Goal: Download file/media

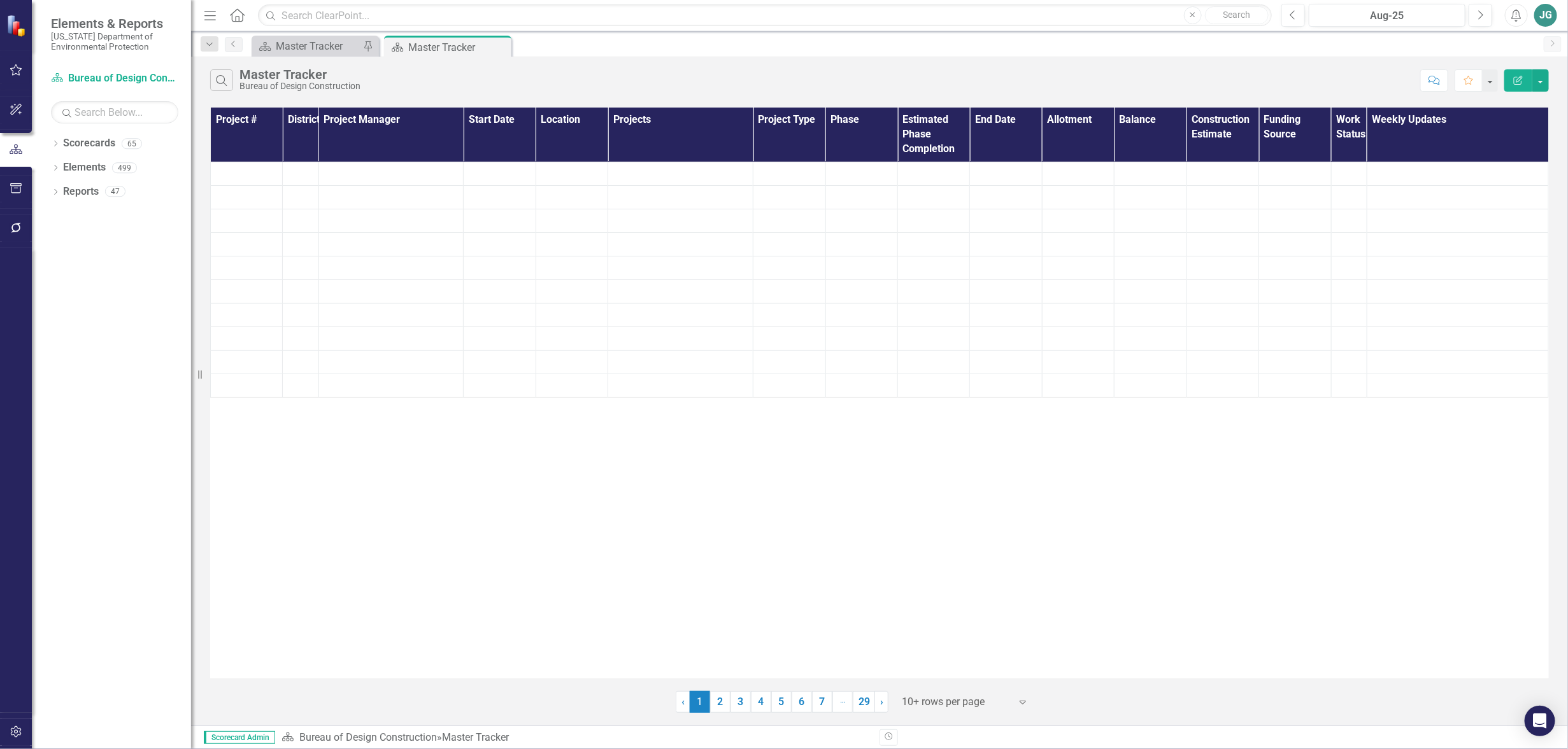
click at [10, 70] on icon "button" at bounding box center [16, 70] width 13 height 10
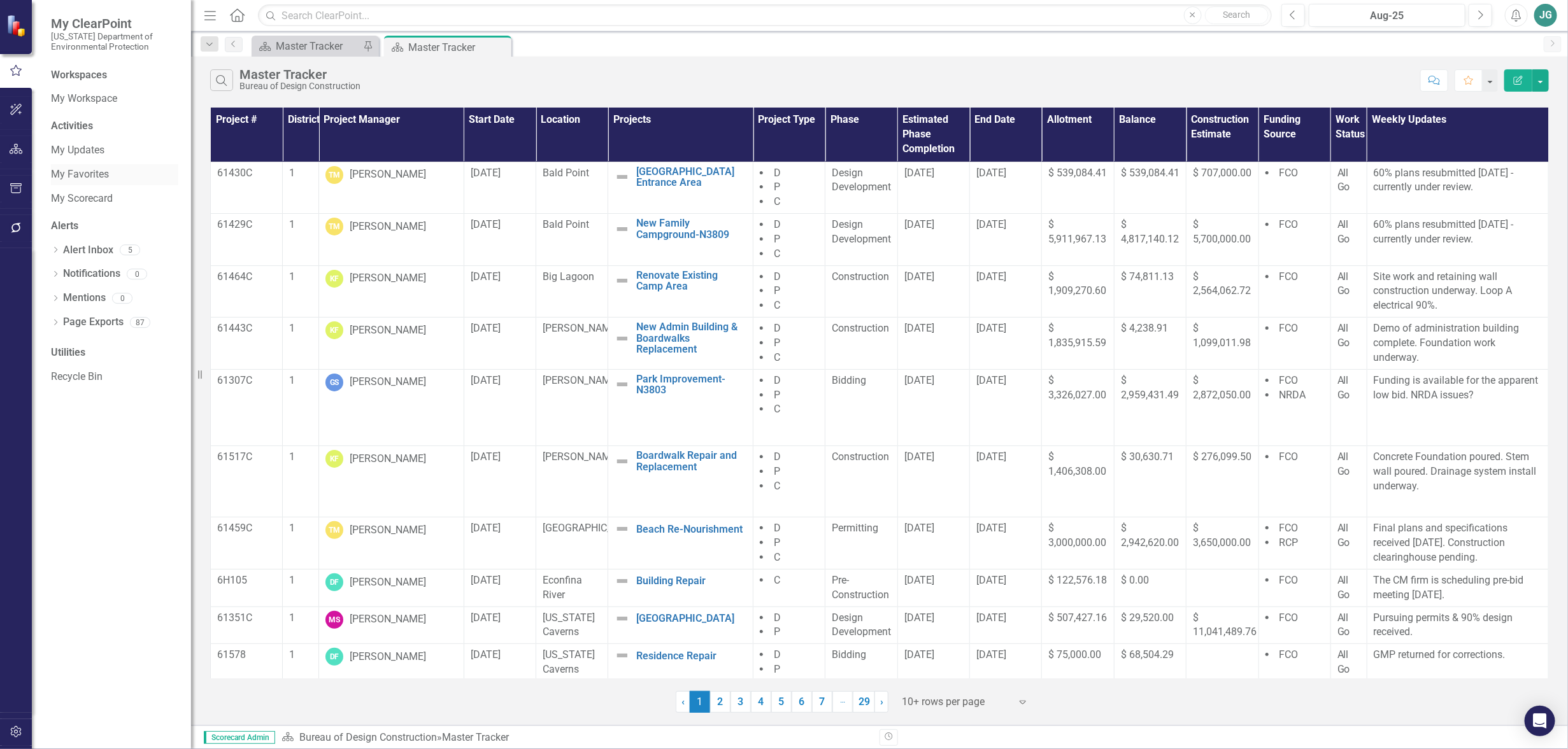
click at [83, 170] on link "My Favorites" at bounding box center [114, 175] width 128 height 15
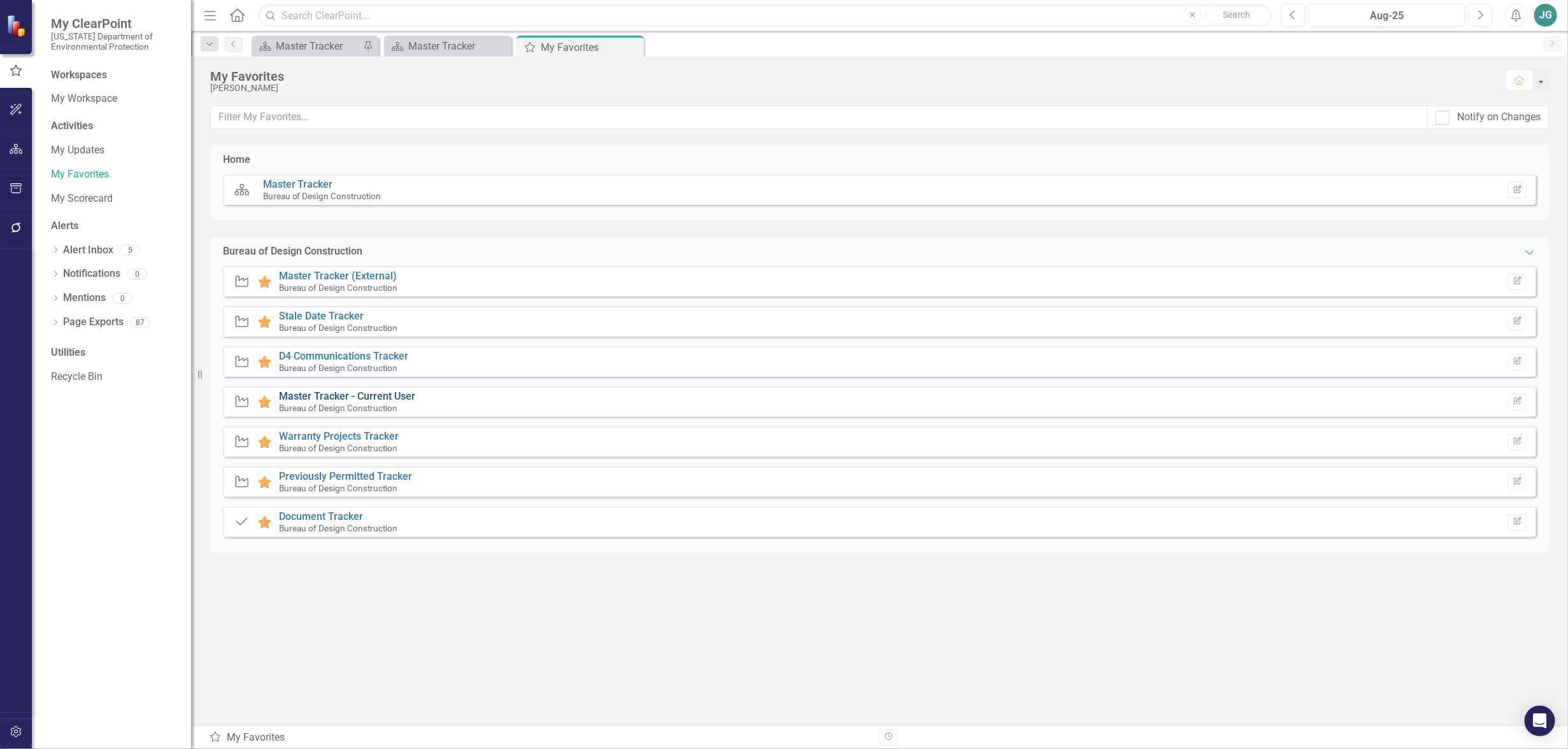
click at [352, 399] on link "Master Tracker - Current User" at bounding box center [347, 396] width 136 height 12
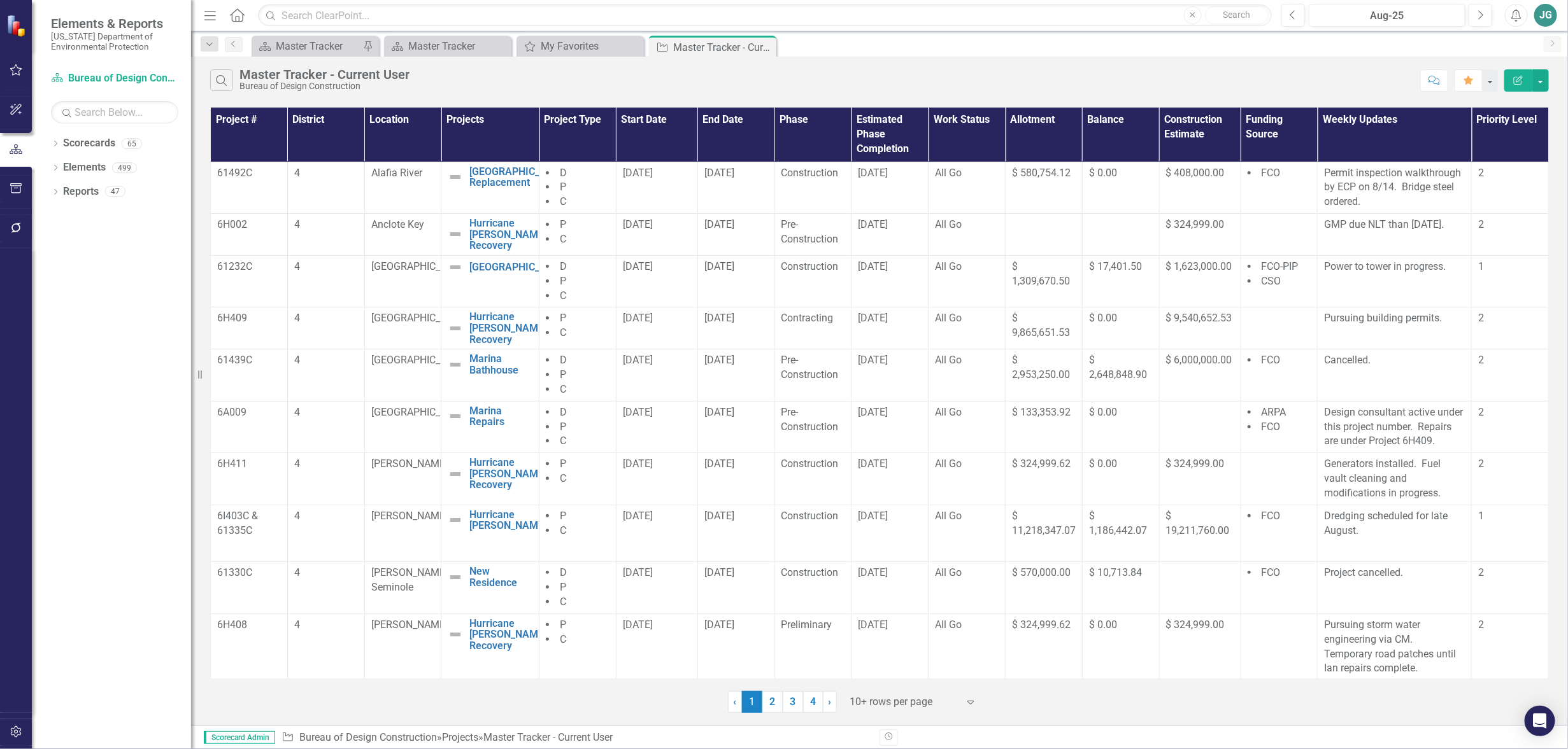
click at [209, 14] on icon "Menu" at bounding box center [209, 15] width 16 height 13
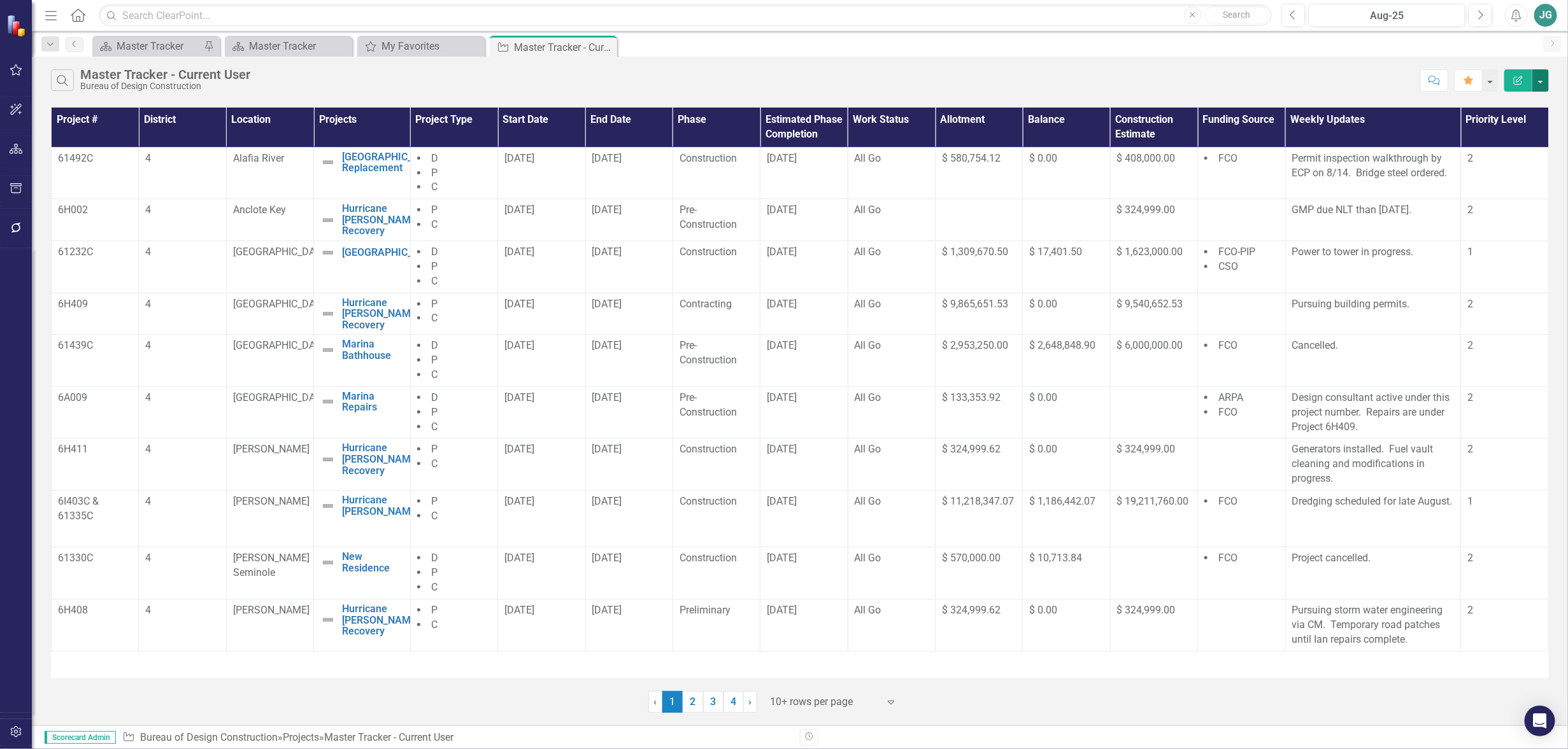
click at [1537, 80] on button "button" at bounding box center [1541, 80] width 16 height 23
click at [1514, 151] on link "Excel Export to Excel" at bounding box center [1498, 153] width 101 height 23
click at [287, 43] on div "Master Tracker" at bounding box center [290, 46] width 84 height 16
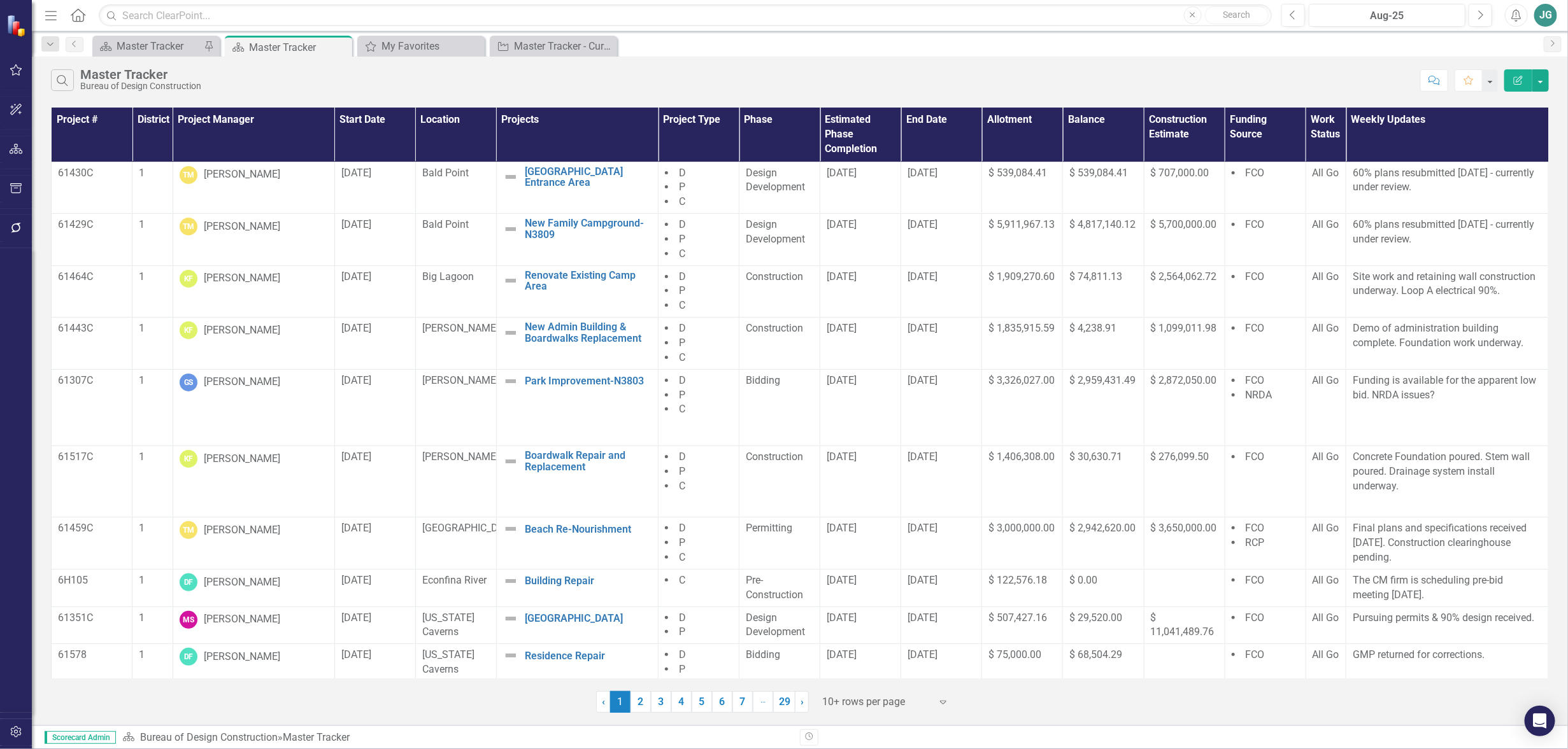
drag, startPoint x: 18, startPoint y: 72, endPoint x: 283, endPoint y: 75, distance: 265.0
click at [283, 75] on div "Elements & Reports [US_STATE] Department of Environmental Protection Scorecard …" at bounding box center [784, 374] width 1568 height 749
click at [62, 81] on icon "Search" at bounding box center [63, 80] width 14 height 11
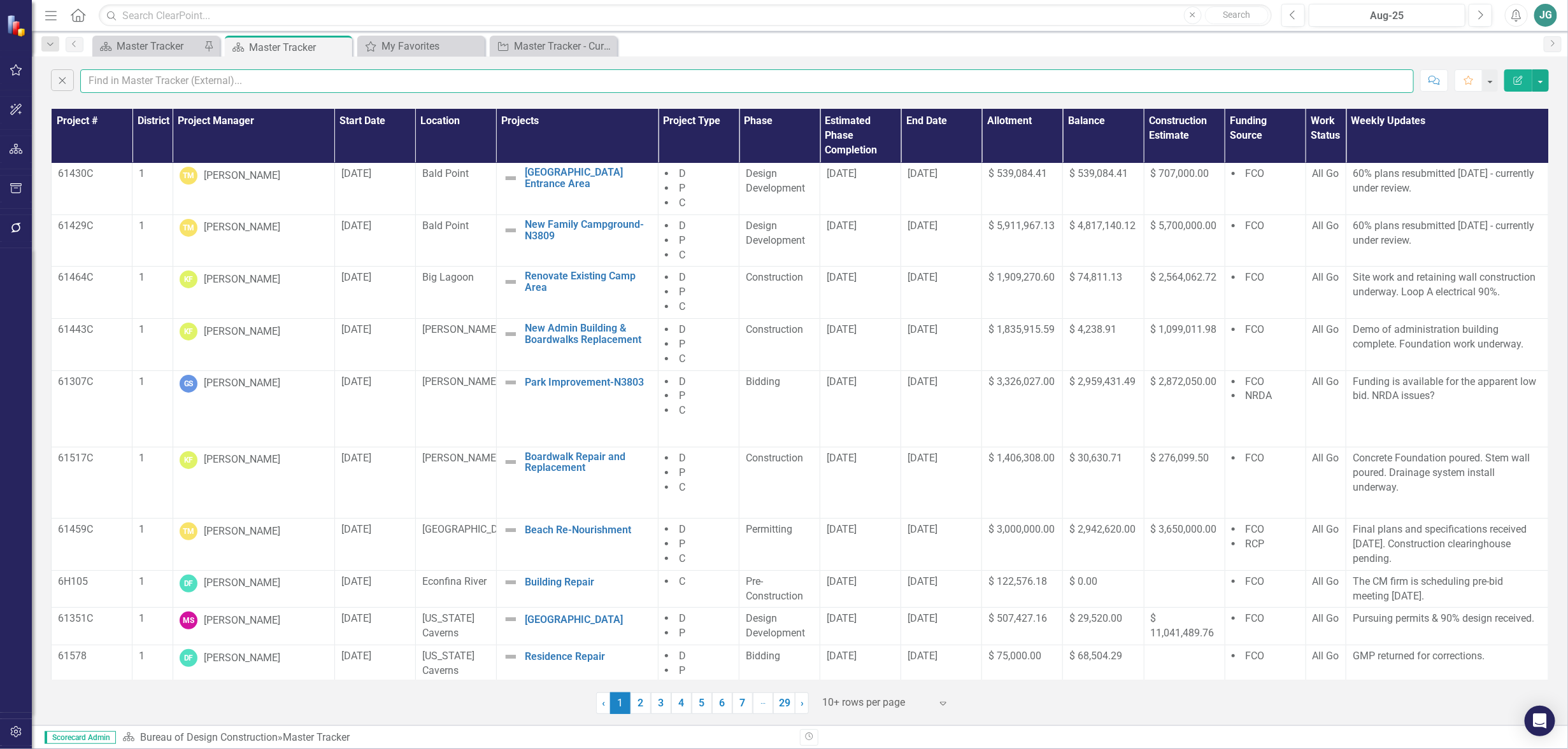
click at [123, 77] on input "text" at bounding box center [747, 80] width 1334 height 23
type input "gage"
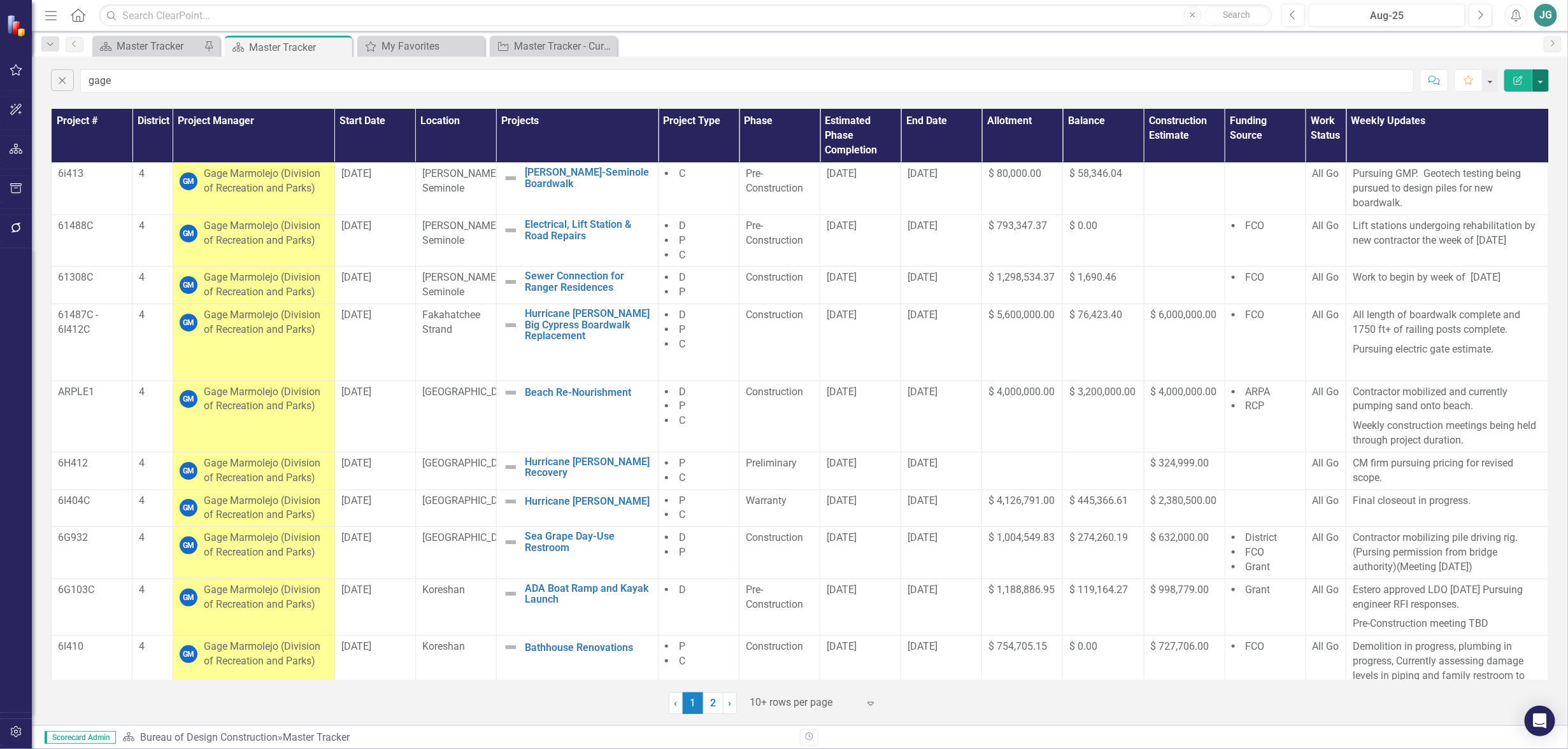
click at [1541, 82] on button "button" at bounding box center [1541, 80] width 16 height 23
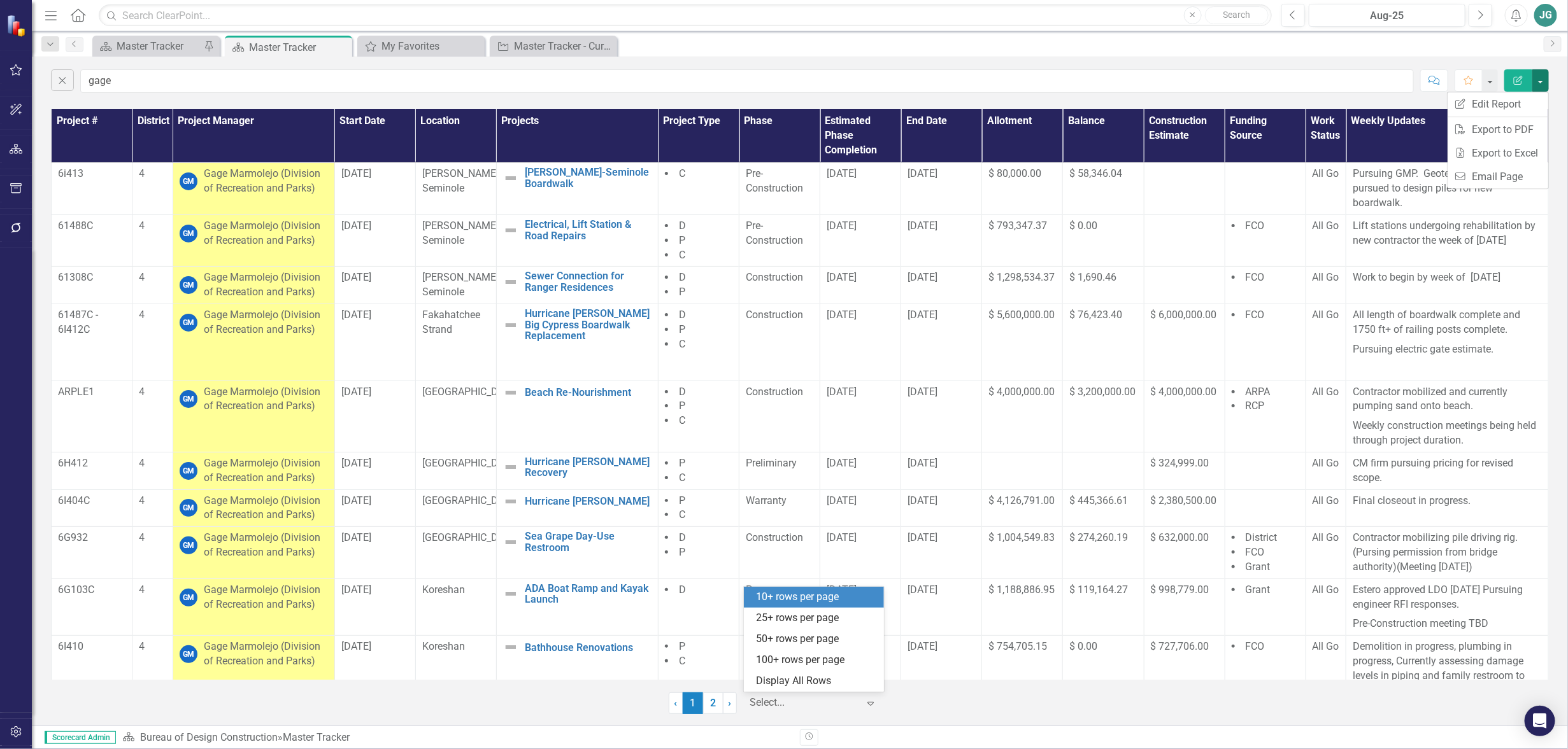
click at [873, 699] on icon "Expand" at bounding box center [871, 703] width 13 height 10
click at [855, 671] on div "Display All Rows" at bounding box center [814, 681] width 140 height 21
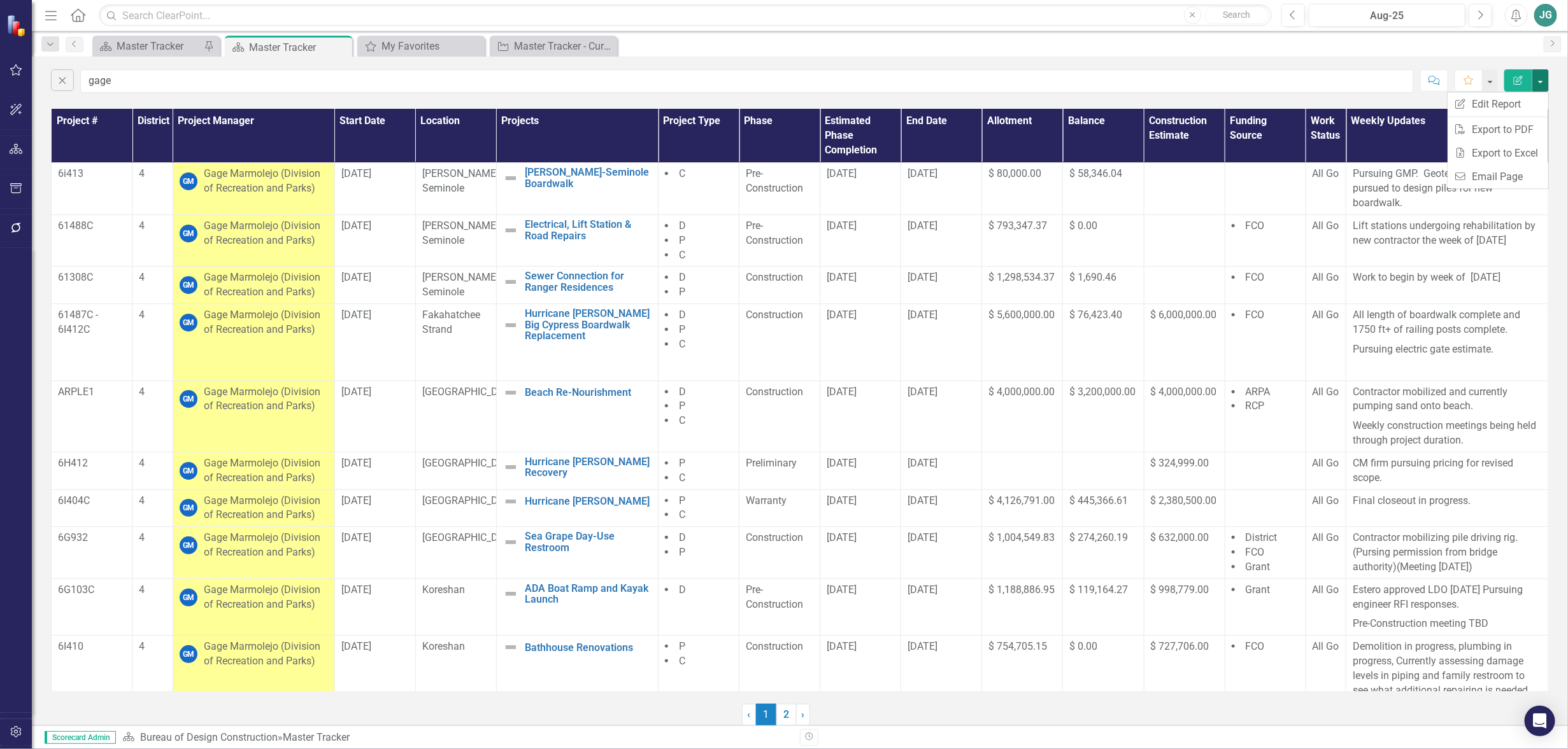
click at [1542, 79] on button "button" at bounding box center [1541, 80] width 16 height 23
click at [1541, 76] on button "button" at bounding box center [1541, 80] width 16 height 23
click at [1509, 154] on link "Excel Export to Excel" at bounding box center [1498, 153] width 101 height 23
click at [1523, 20] on icon "Alerts" at bounding box center [1516, 16] width 13 height 13
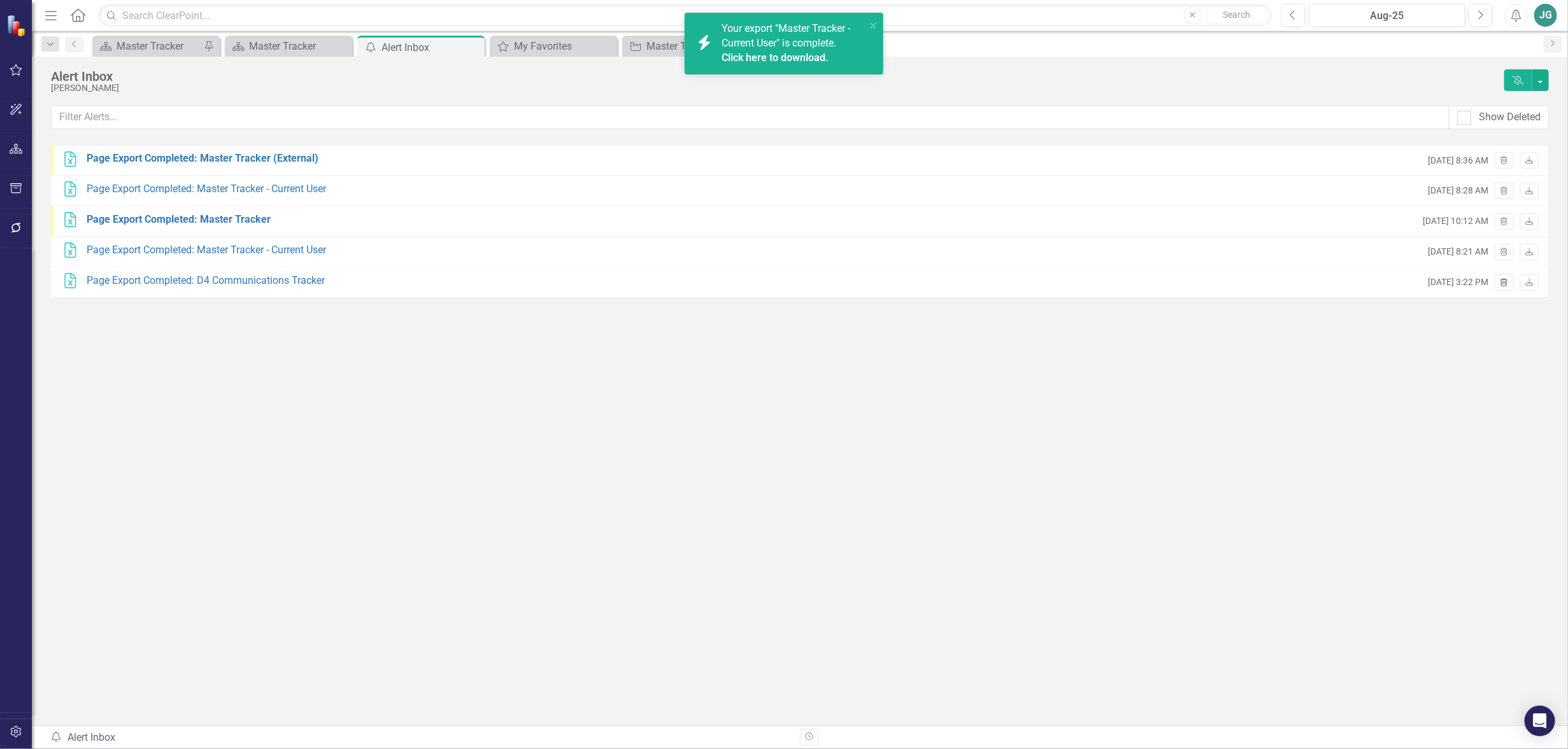
click at [1506, 280] on icon "Trash" at bounding box center [1505, 283] width 10 height 8
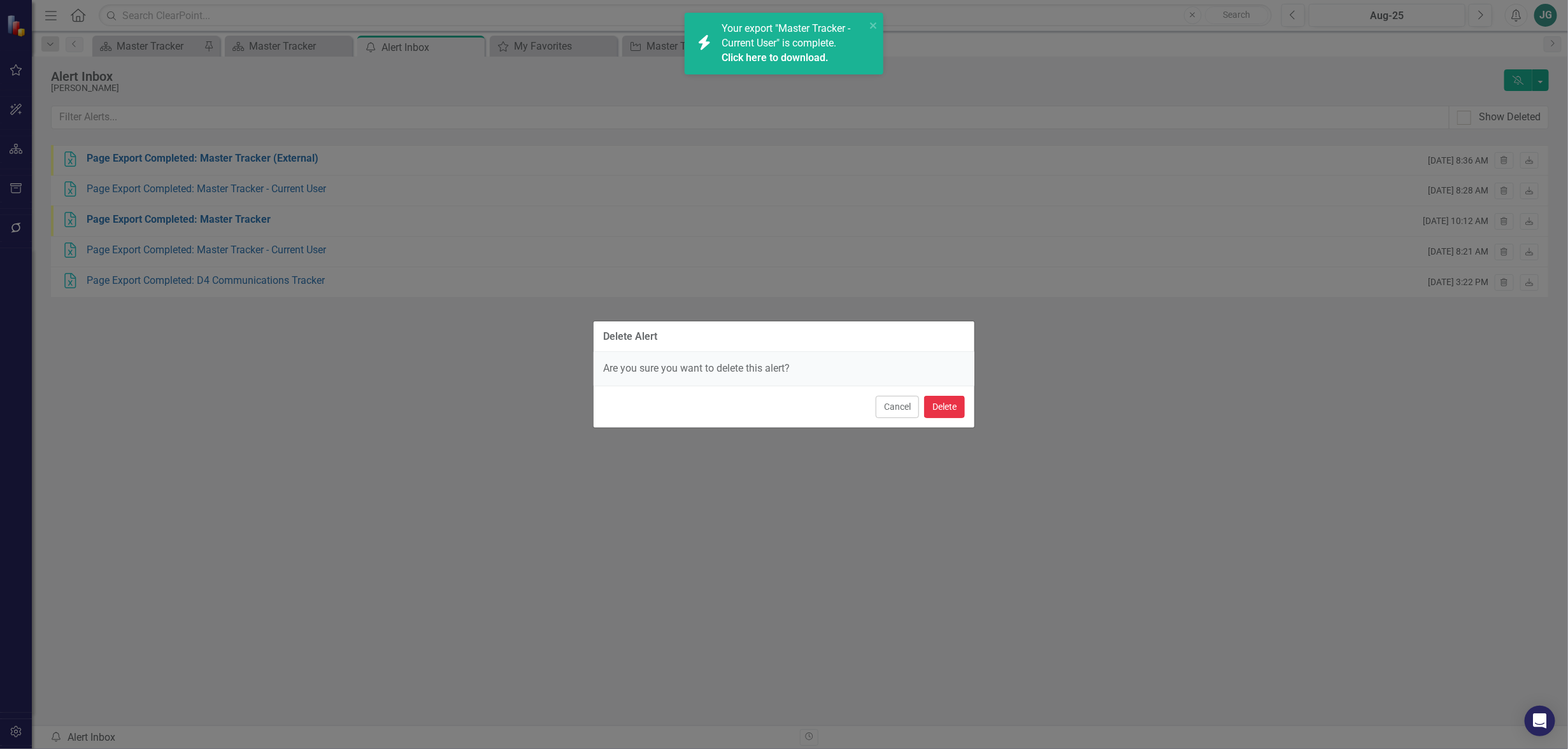
click at [936, 409] on button "Delete" at bounding box center [945, 407] width 41 height 23
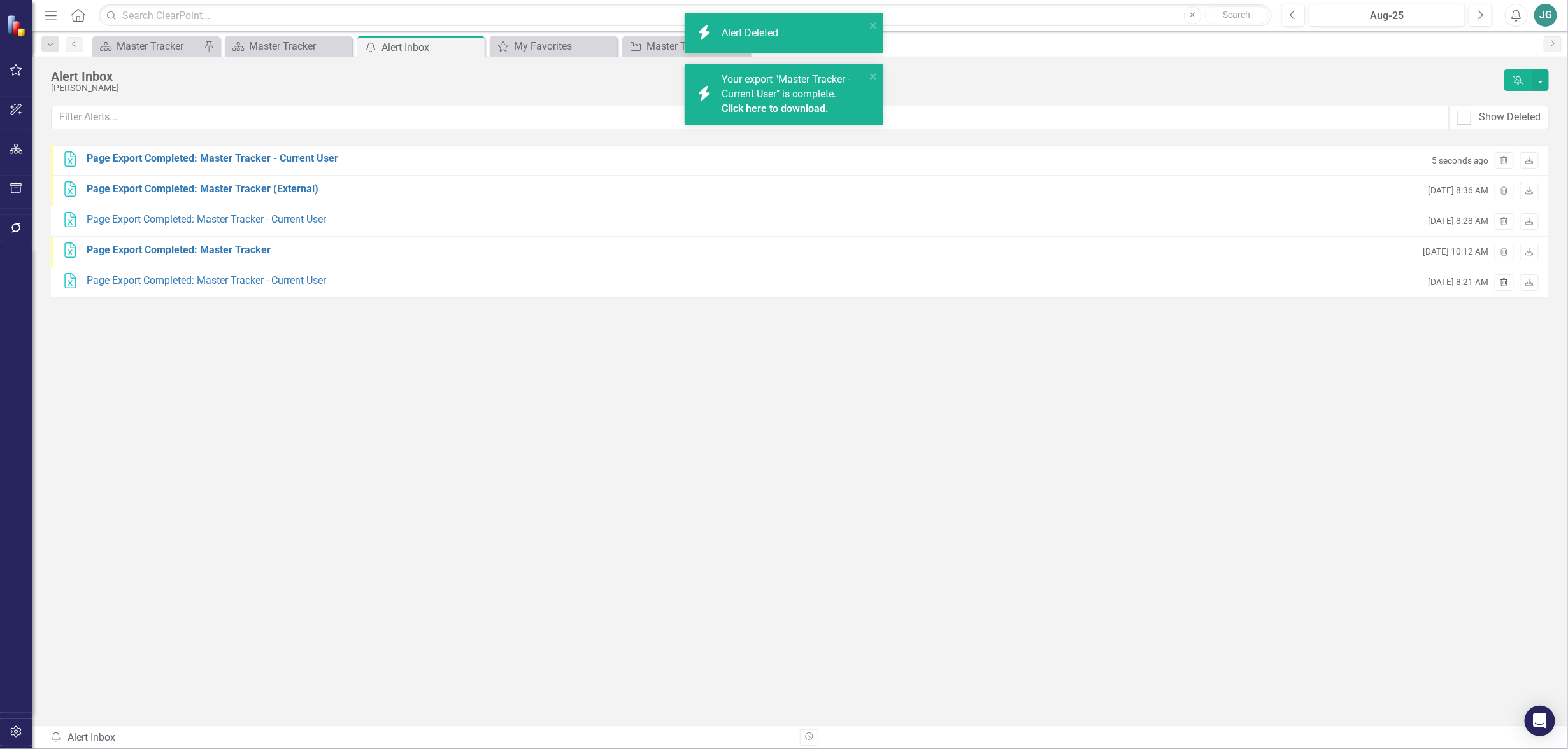
click at [1508, 279] on icon "button" at bounding box center [1505, 282] width 7 height 8
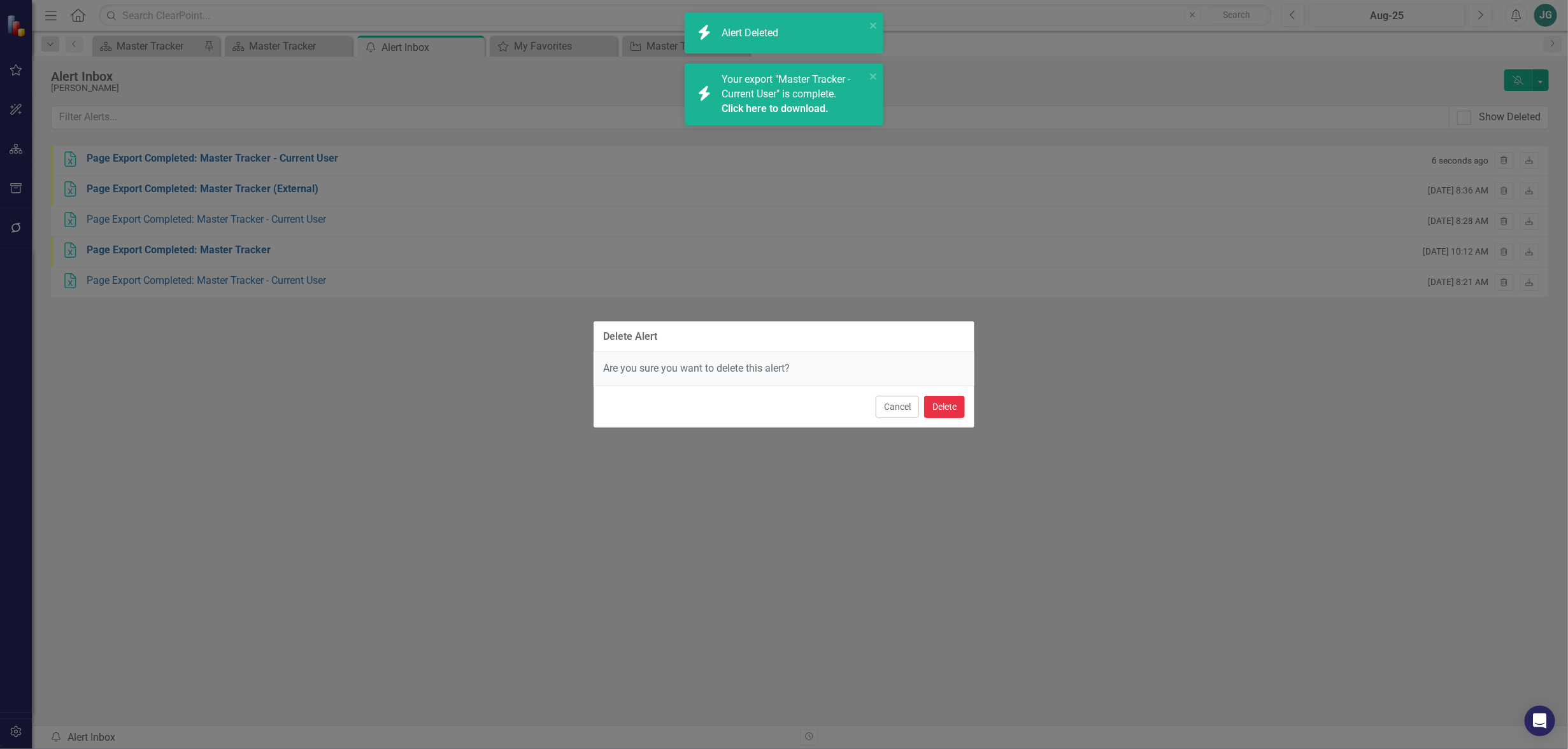
click at [943, 407] on button "Delete" at bounding box center [945, 407] width 41 height 23
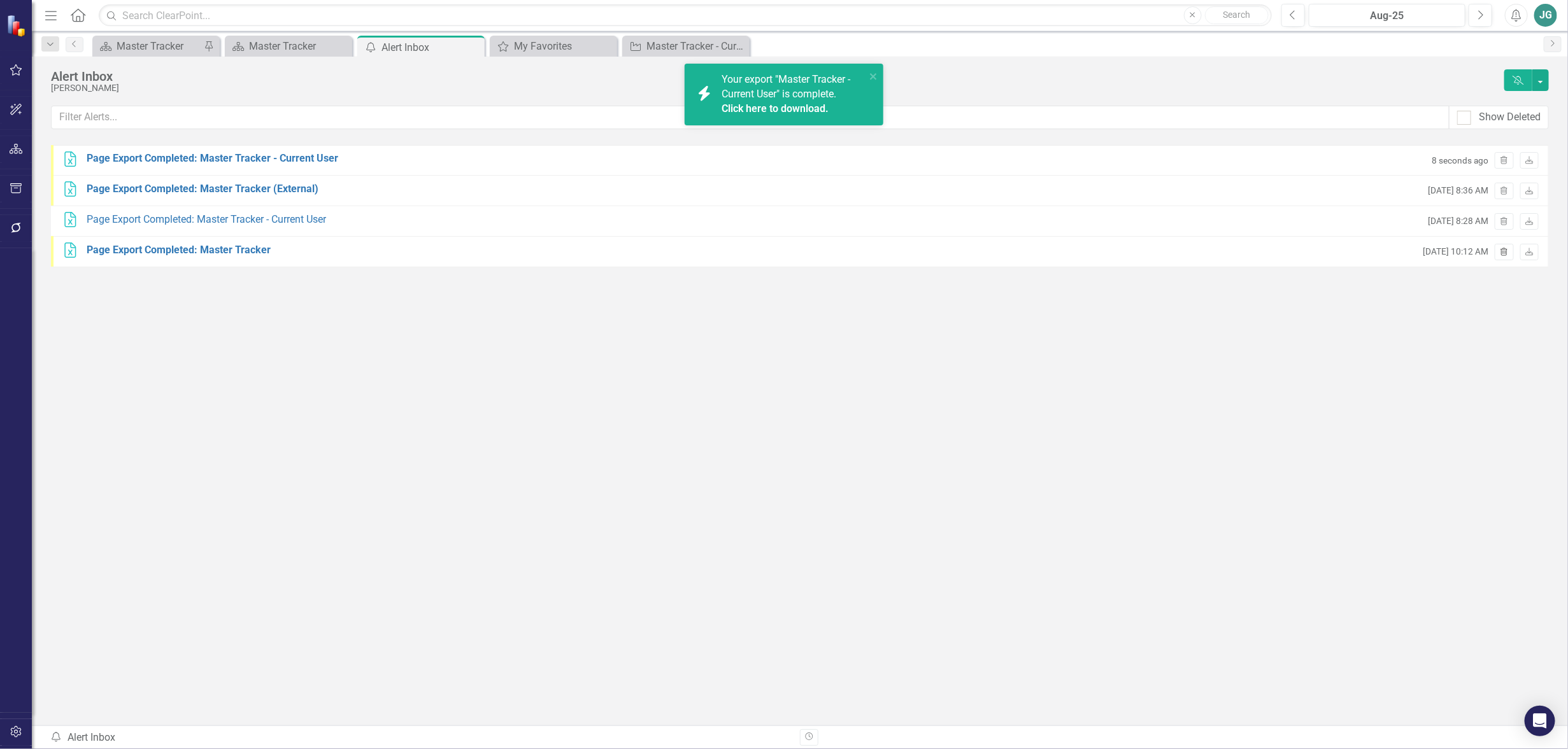
click at [1505, 254] on icon "Trash" at bounding box center [1505, 252] width 10 height 8
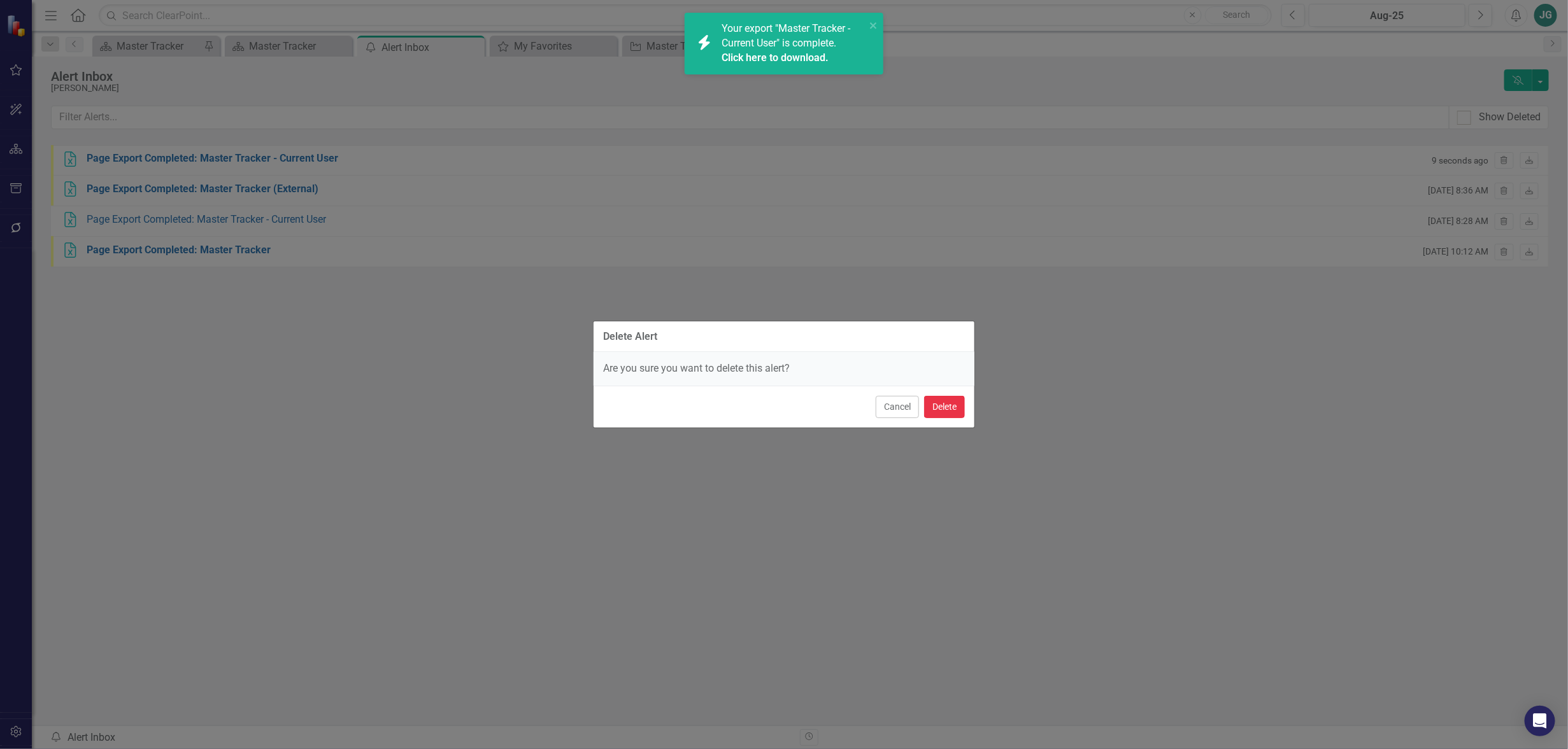
click at [925, 402] on button "Delete" at bounding box center [945, 407] width 41 height 23
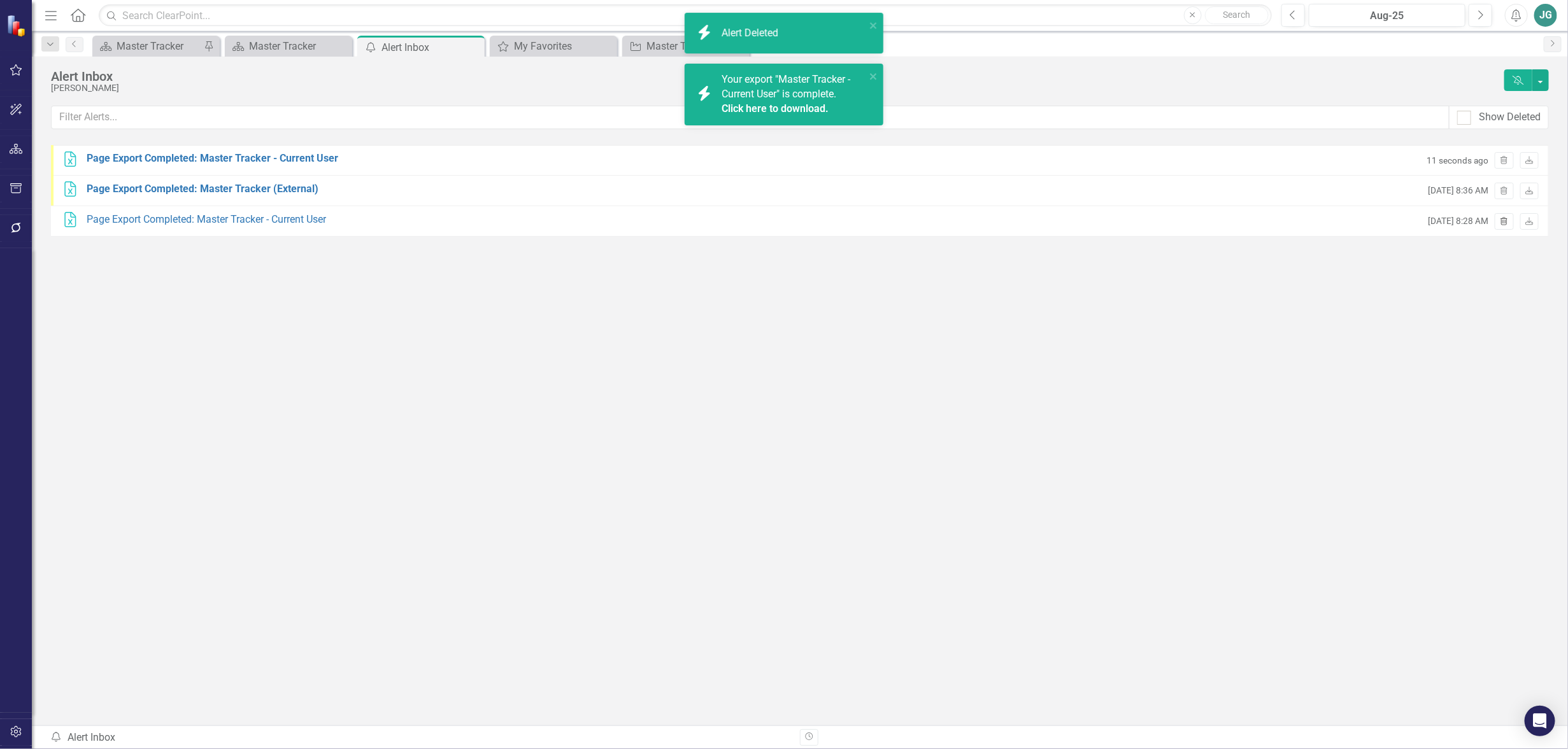
click at [1507, 222] on icon "Trash" at bounding box center [1505, 222] width 10 height 8
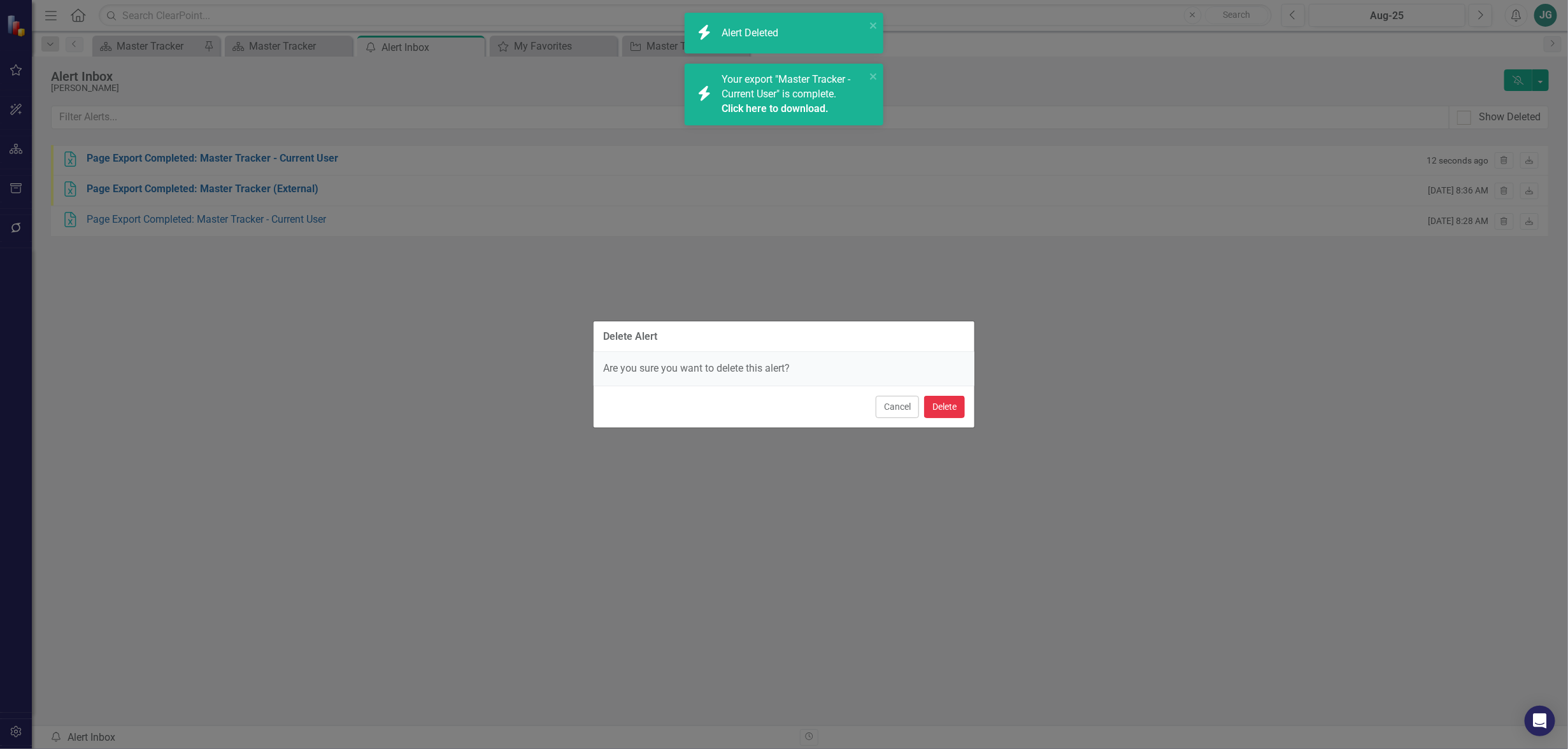
click at [954, 406] on button "Delete" at bounding box center [945, 407] width 41 height 23
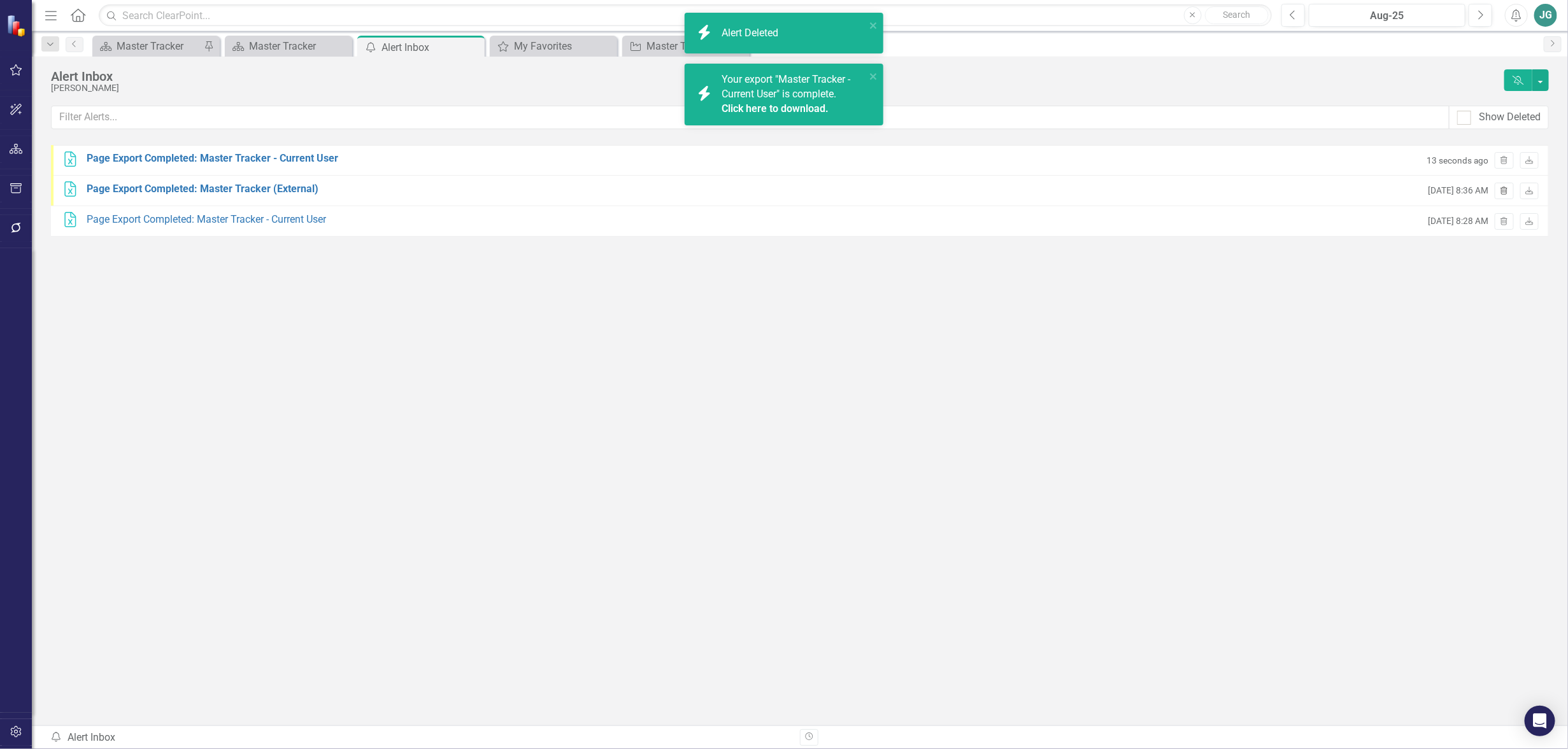
click at [1507, 190] on icon "Trash" at bounding box center [1505, 192] width 10 height 8
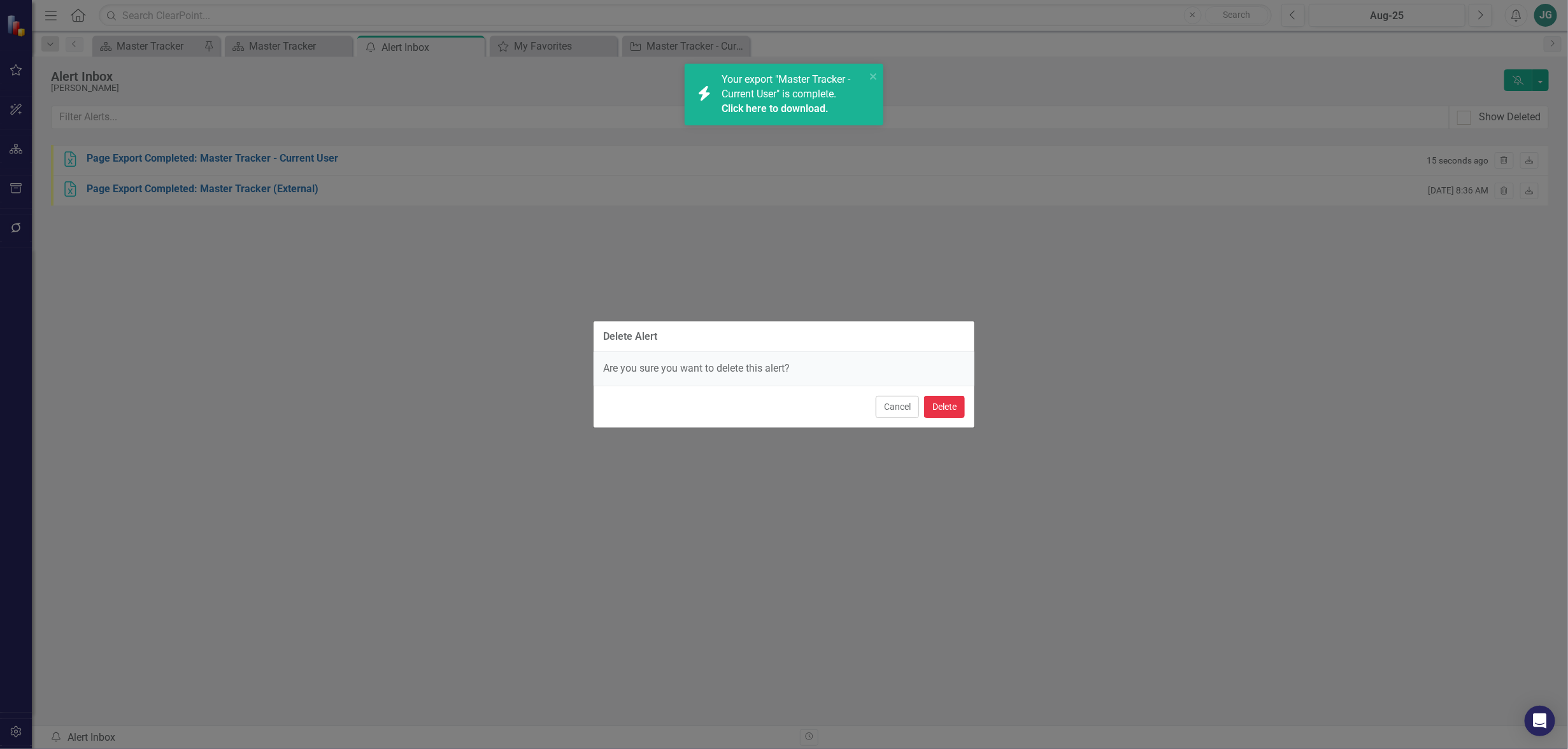
click at [943, 406] on button "Delete" at bounding box center [945, 407] width 41 height 23
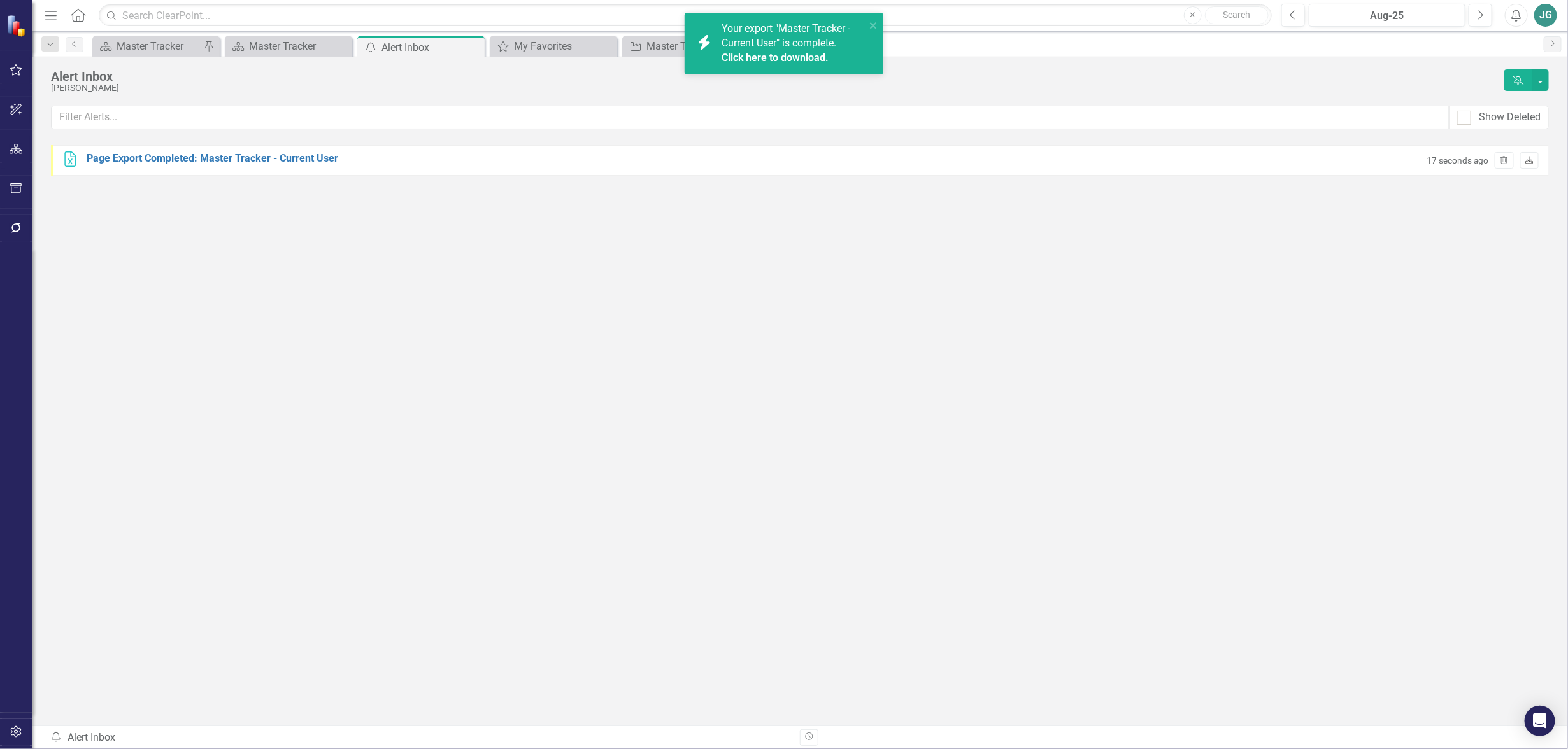
click at [1537, 158] on link "Download" at bounding box center [1530, 160] width 18 height 16
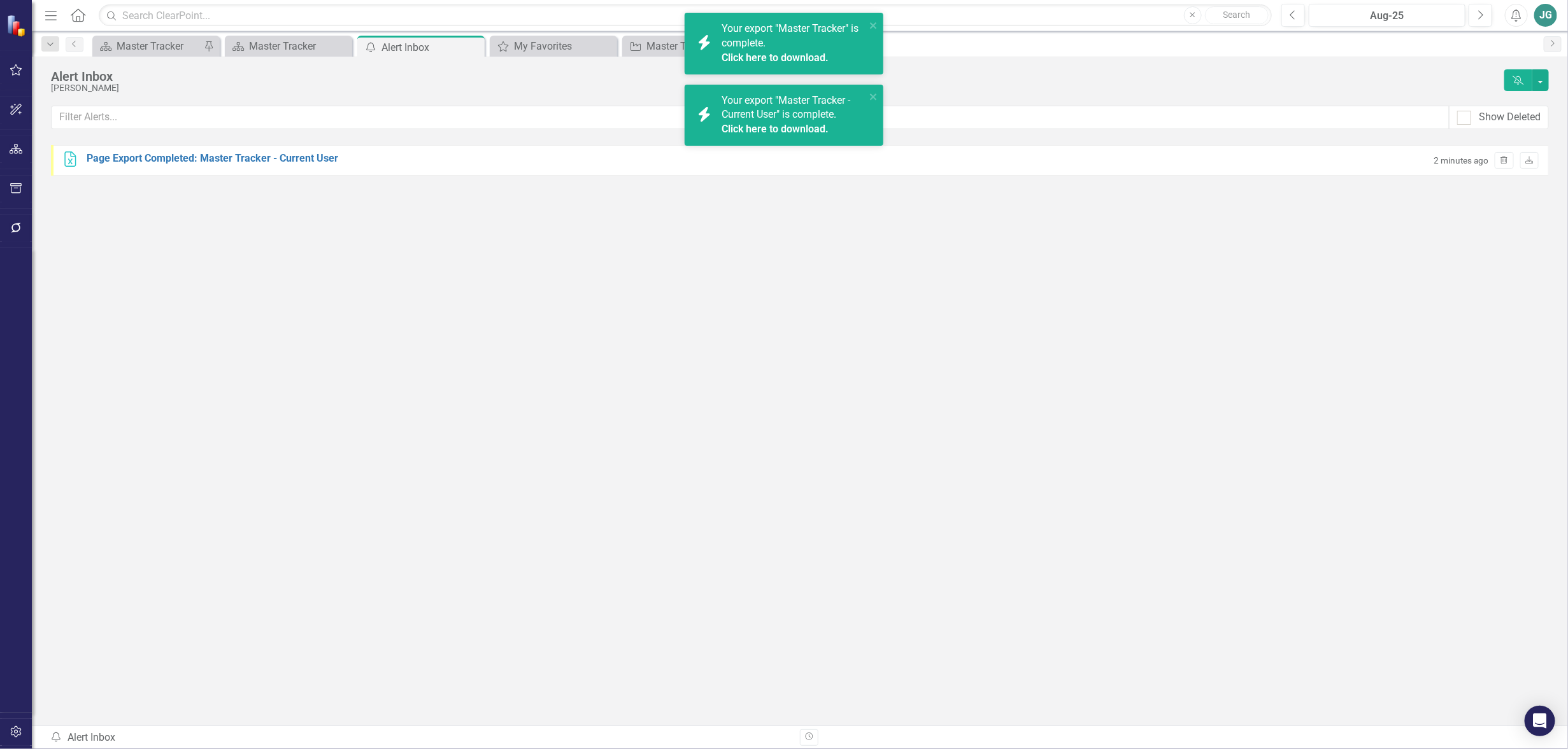
click at [769, 120] on span "Your export "Master Tracker - Current User" is complete. Click here to download." at bounding box center [792, 116] width 141 height 43
click at [769, 120] on span "Your export "Master Tracker - Current User" is complete. Click here to download." at bounding box center [792, 116] width 141 height 43
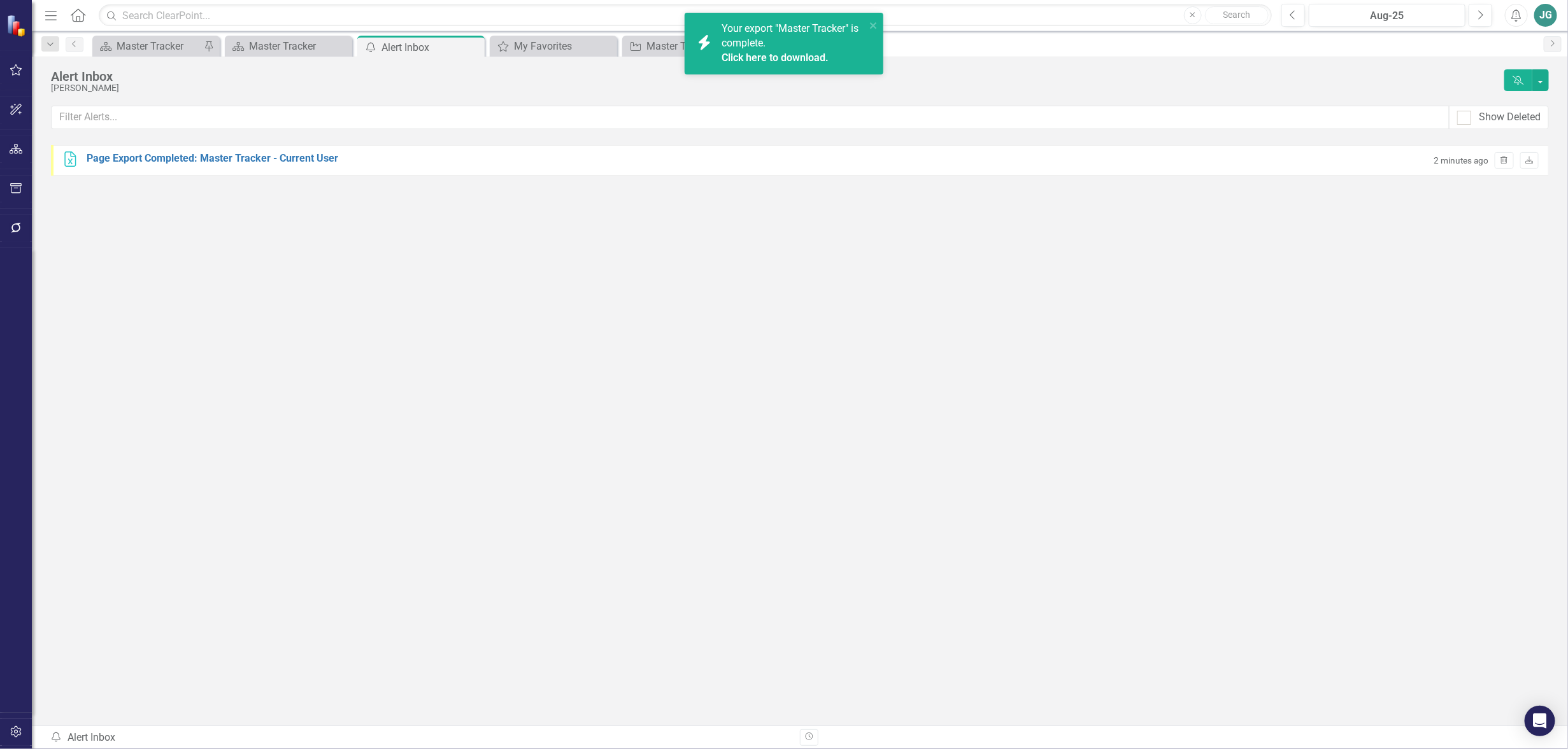
click at [802, 42] on div "Your export "Master Tracker" is complete. Click here to download." at bounding box center [794, 44] width 144 height 44
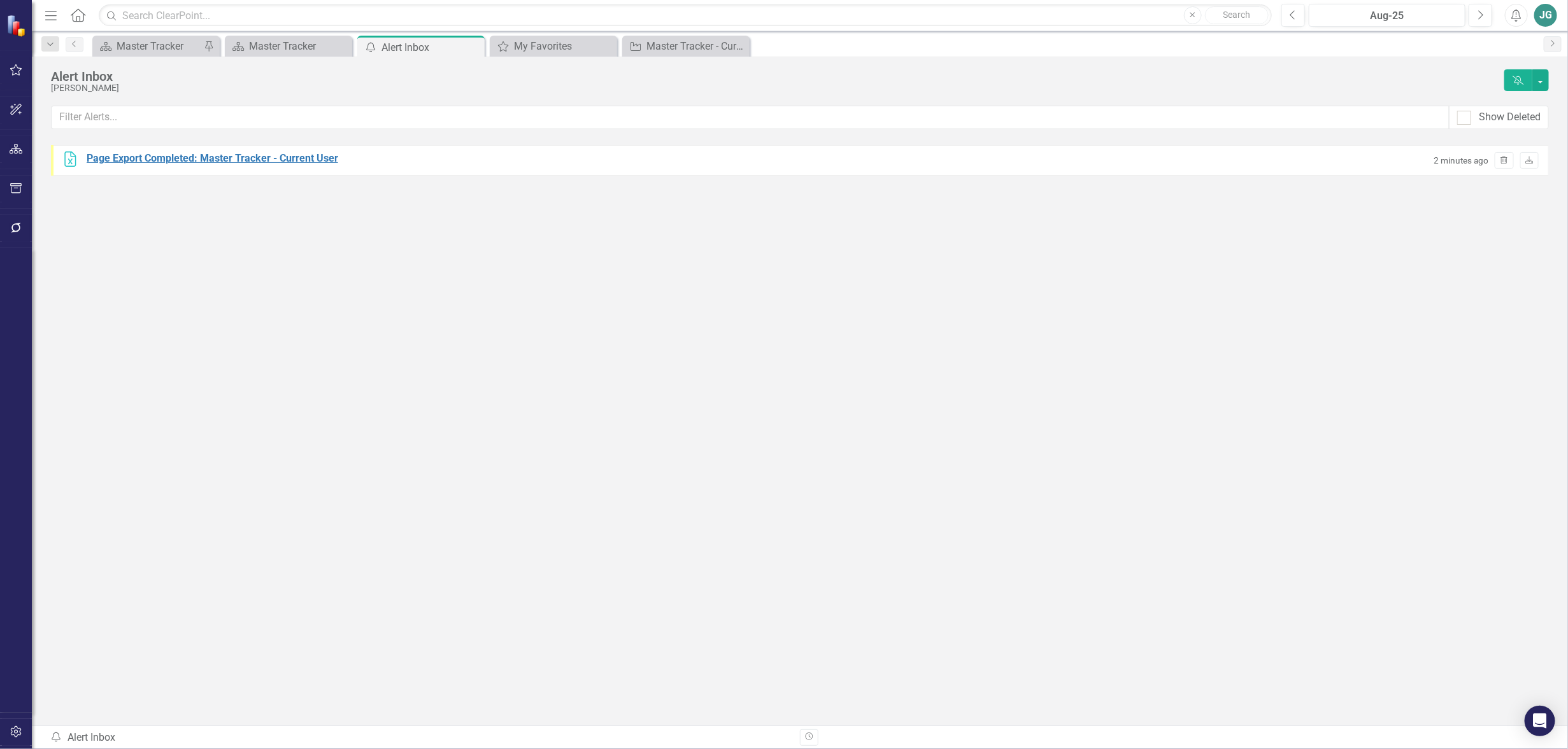
click at [247, 161] on div "Page Export Completed: Master Tracker - Current User" at bounding box center [212, 159] width 252 height 15
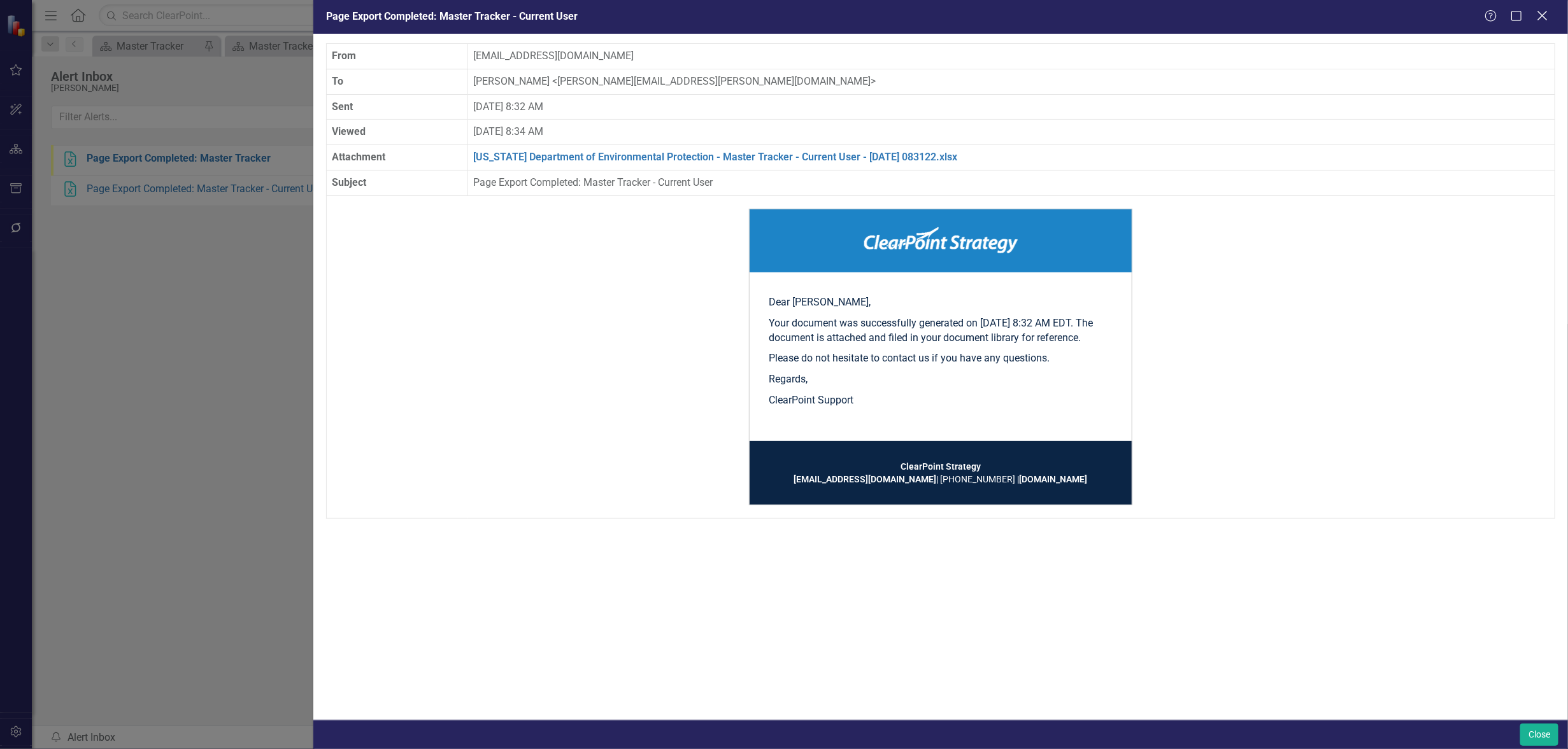
click at [1544, 13] on icon "Close" at bounding box center [1543, 16] width 16 height 12
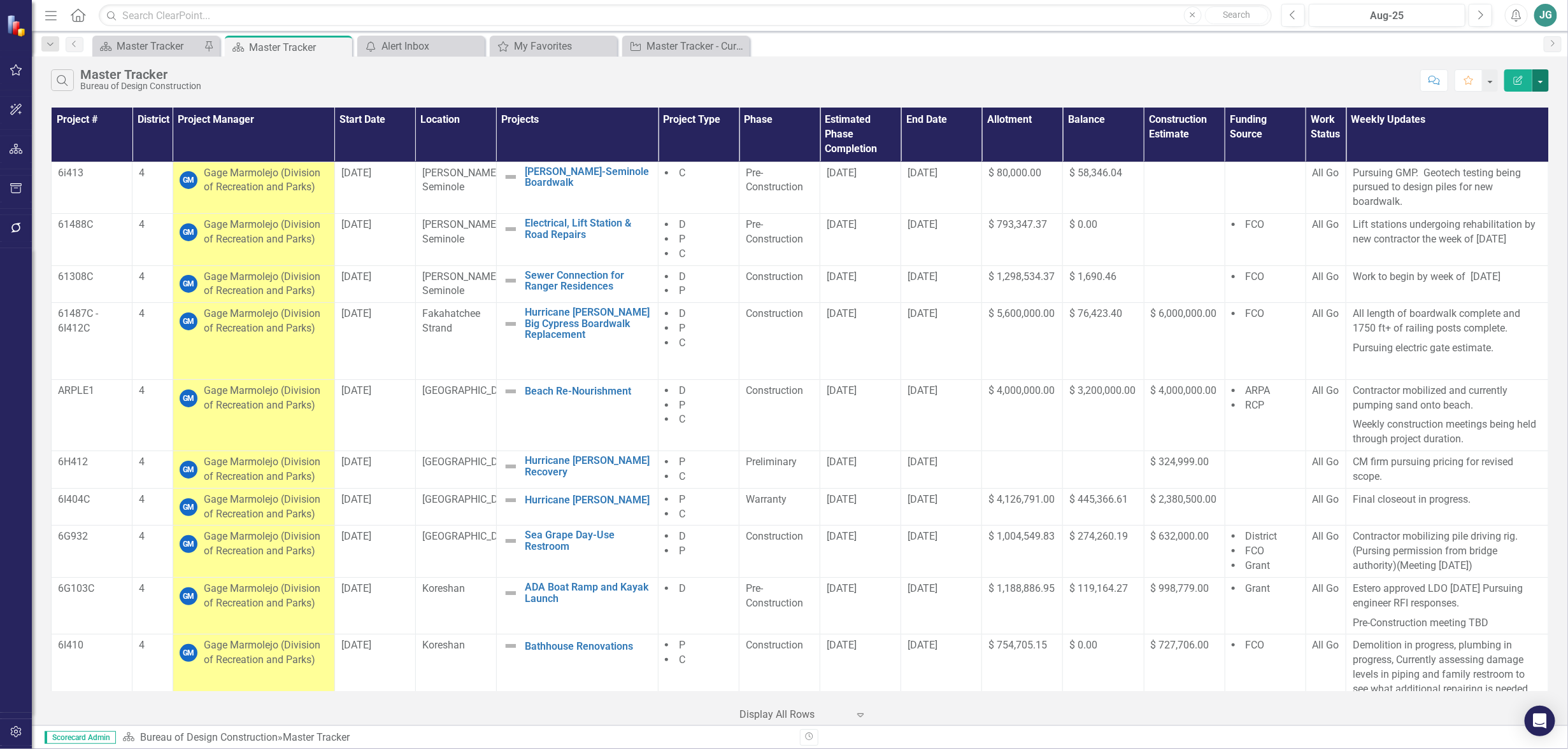
click at [1540, 78] on button "button" at bounding box center [1541, 80] width 16 height 23
click at [1501, 144] on link "Excel Export to Excel" at bounding box center [1498, 153] width 101 height 23
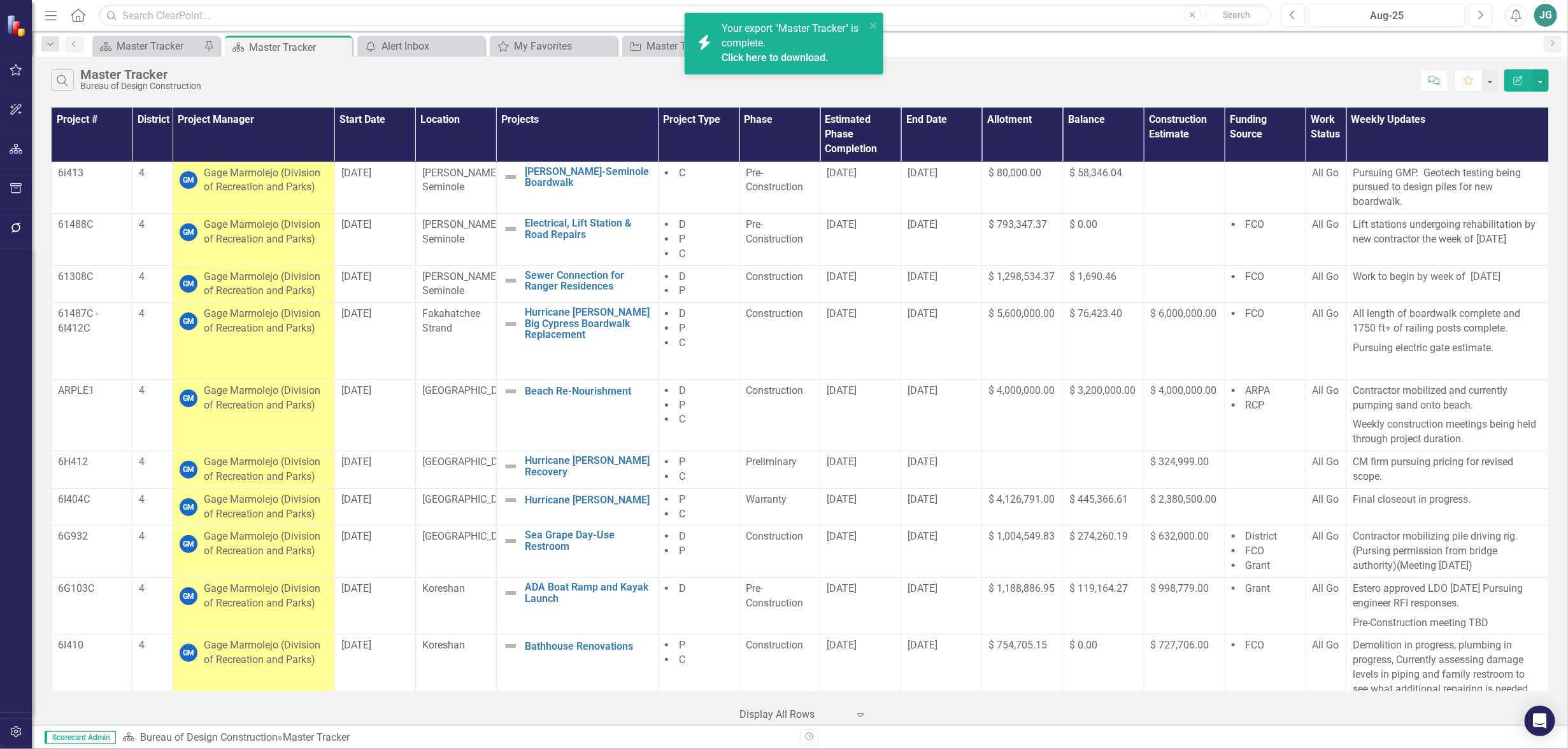
click at [754, 27] on span "Your export "Master Tracker" is complete. Click here to download." at bounding box center [792, 44] width 141 height 43
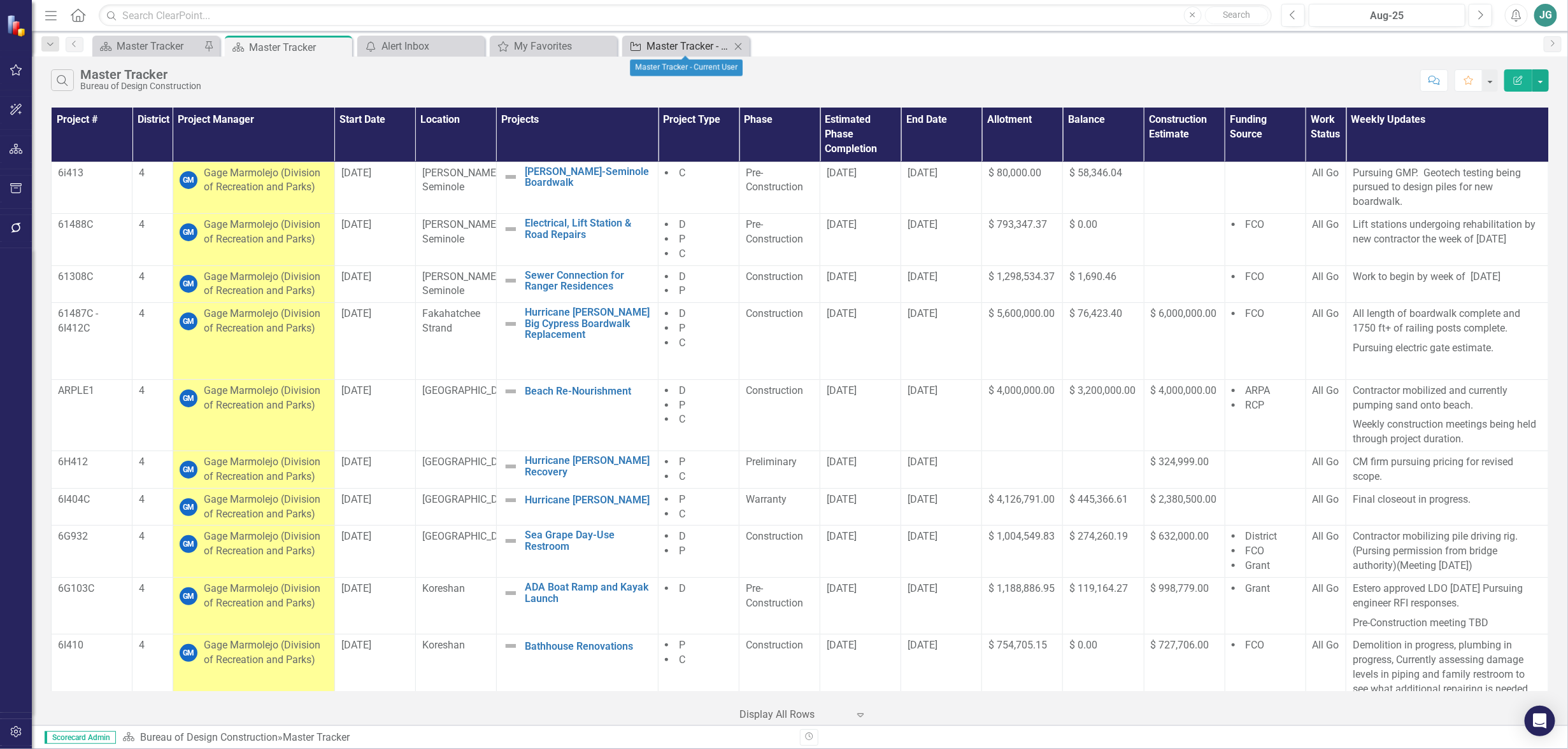
click at [701, 41] on div "Master Tracker - Current User" at bounding box center [688, 46] width 84 height 16
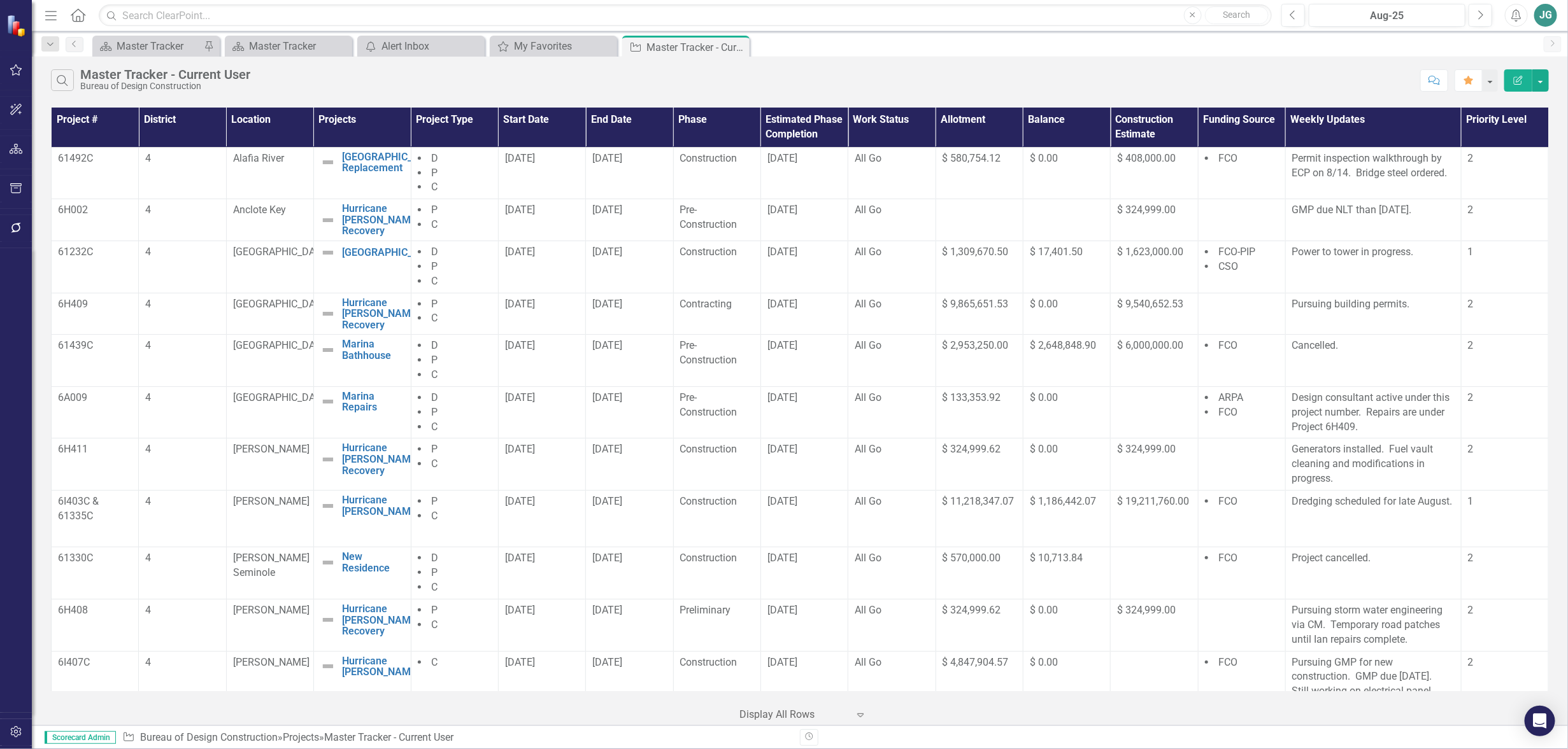
click at [1515, 18] on icon "Alerts" at bounding box center [1516, 16] width 13 height 13
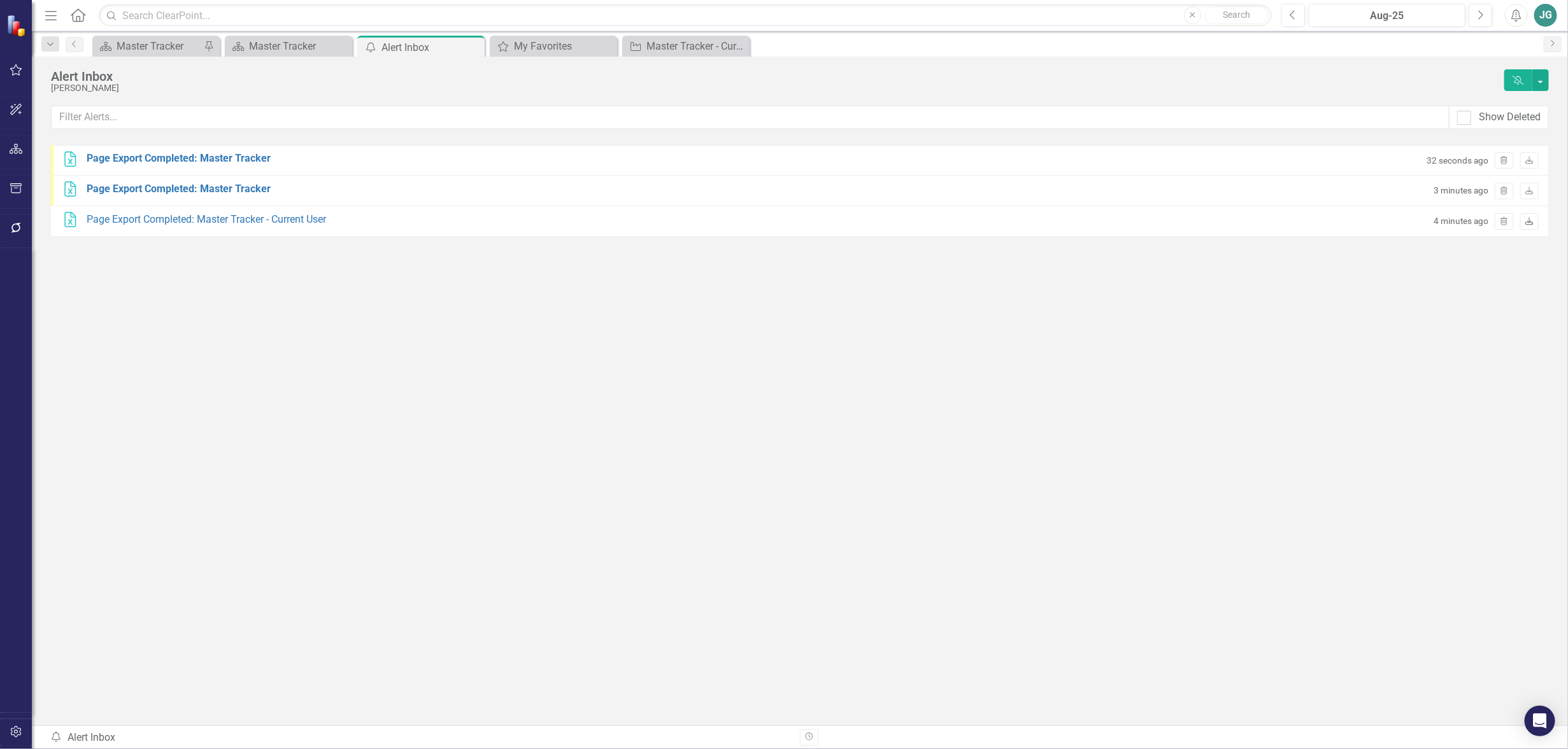
click at [1530, 218] on icon "Download" at bounding box center [1530, 222] width 10 height 8
click at [202, 157] on div "Page Export Completed: Master Tracker" at bounding box center [178, 159] width 184 height 15
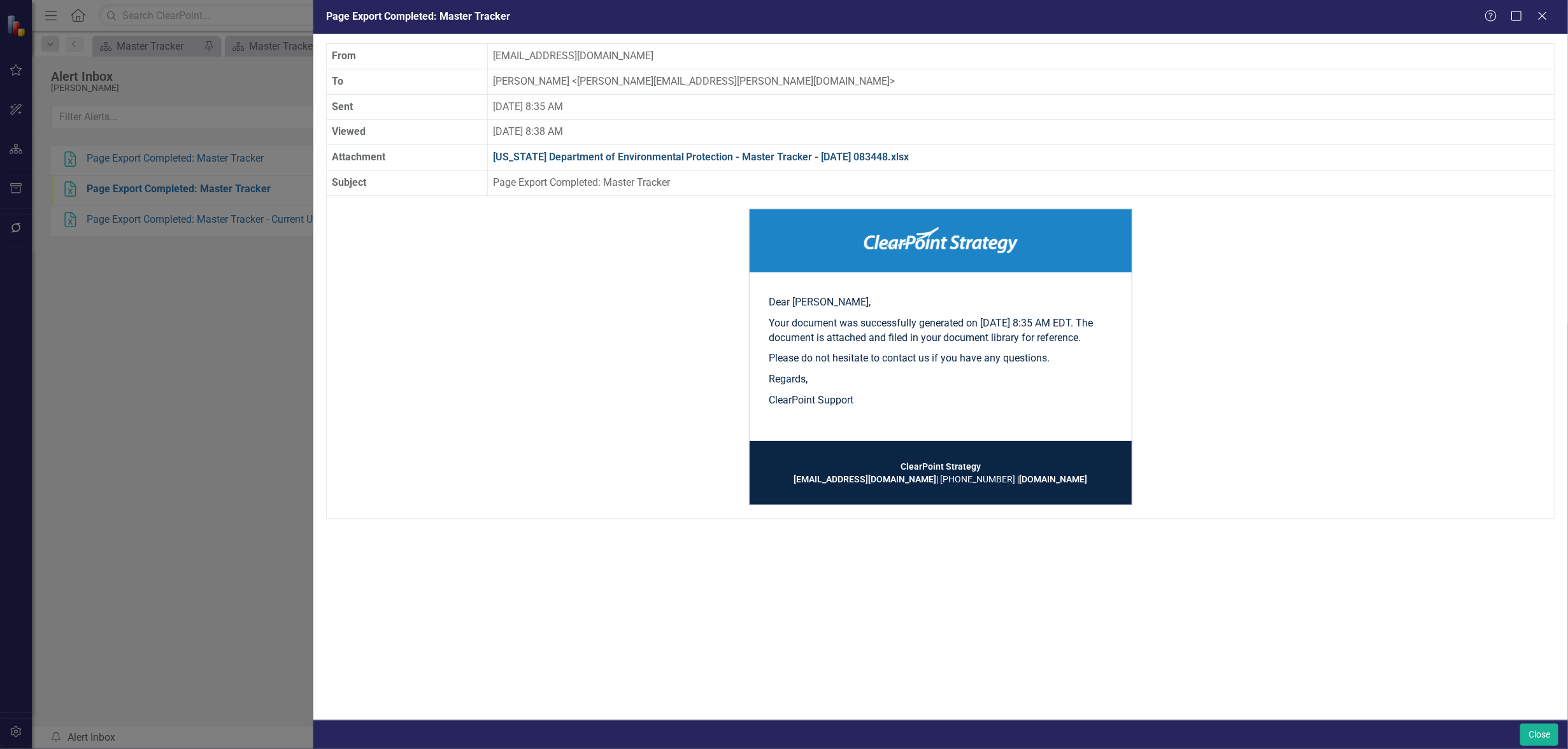
click at [776, 155] on link "[US_STATE] Department of Environmental Protection - Master Tracker - [DATE] 083…" at bounding box center [701, 156] width 417 height 12
